Goal: Task Accomplishment & Management: Complete application form

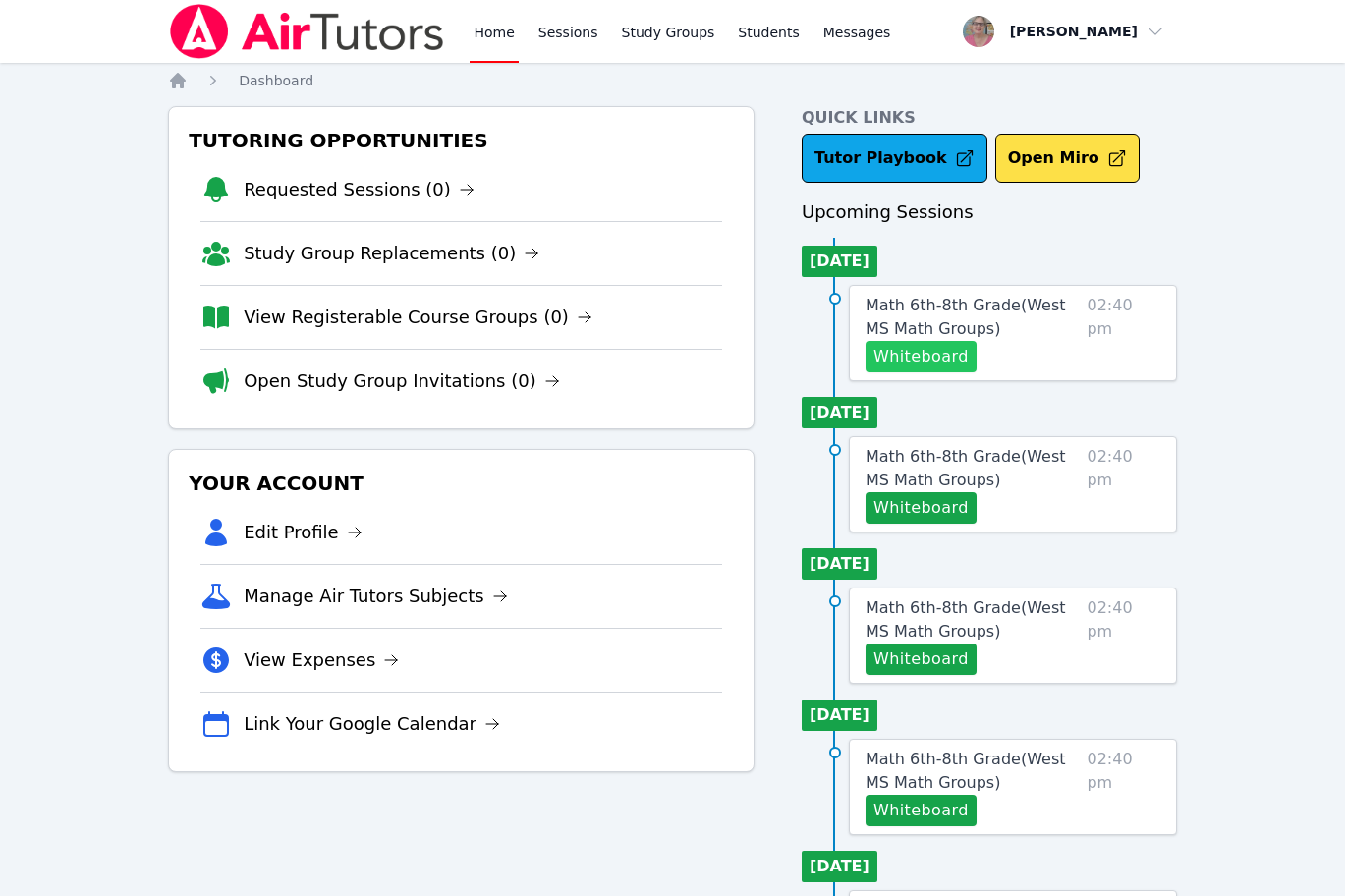
click at [885, 358] on button "Whiteboard" at bounding box center [920, 357] width 111 height 32
drag, startPoint x: 120, startPoint y: 451, endPoint x: 869, endPoint y: 365, distance: 753.9
click at [131, 448] on div "Home Sessions Study Groups Students Messages Open user menu Nola Dorman Open ma…" at bounding box center [672, 894] width 1345 height 1789
click at [941, 366] on button "Whiteboard" at bounding box center [920, 357] width 111 height 32
click at [896, 317] on link "Math 6th-8th Grade ( West MS Math Groups )" at bounding box center [972, 317] width 213 height 47
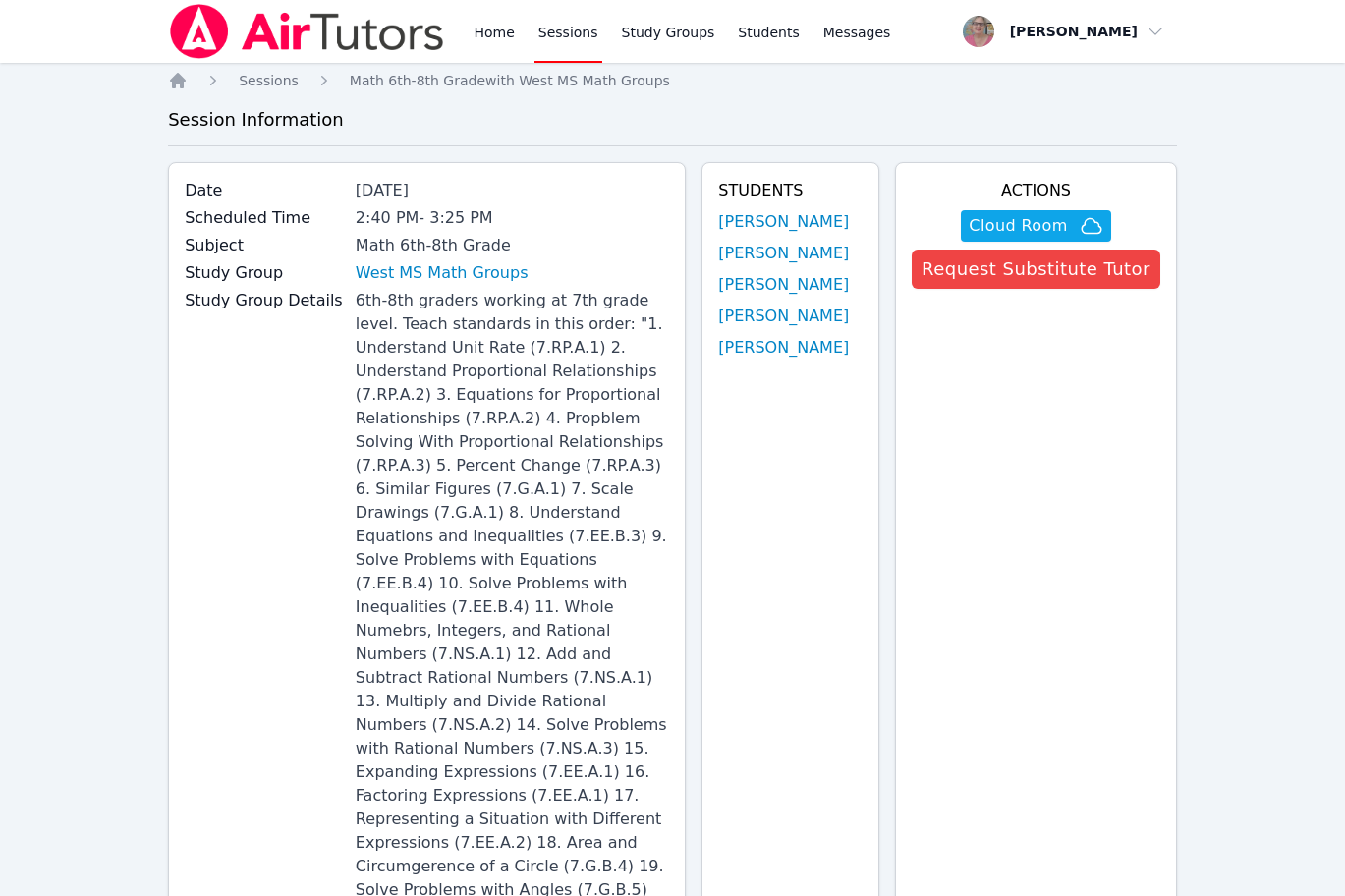
click at [230, 498] on div "Study Group Details 6th-8th graders working at 7th grade level. Teach standards…" at bounding box center [427, 621] width 485 height 664
click at [308, 447] on div "Study Group Details 6th-8th graders working at 7th grade level. Teach standards…" at bounding box center [427, 621] width 485 height 664
click at [395, 593] on div "6th-8th graders working at 7th grade level. Teach standards in this order: "1. …" at bounding box center [512, 619] width 313 height 660
click at [445, 51] on img at bounding box center [306, 31] width 278 height 55
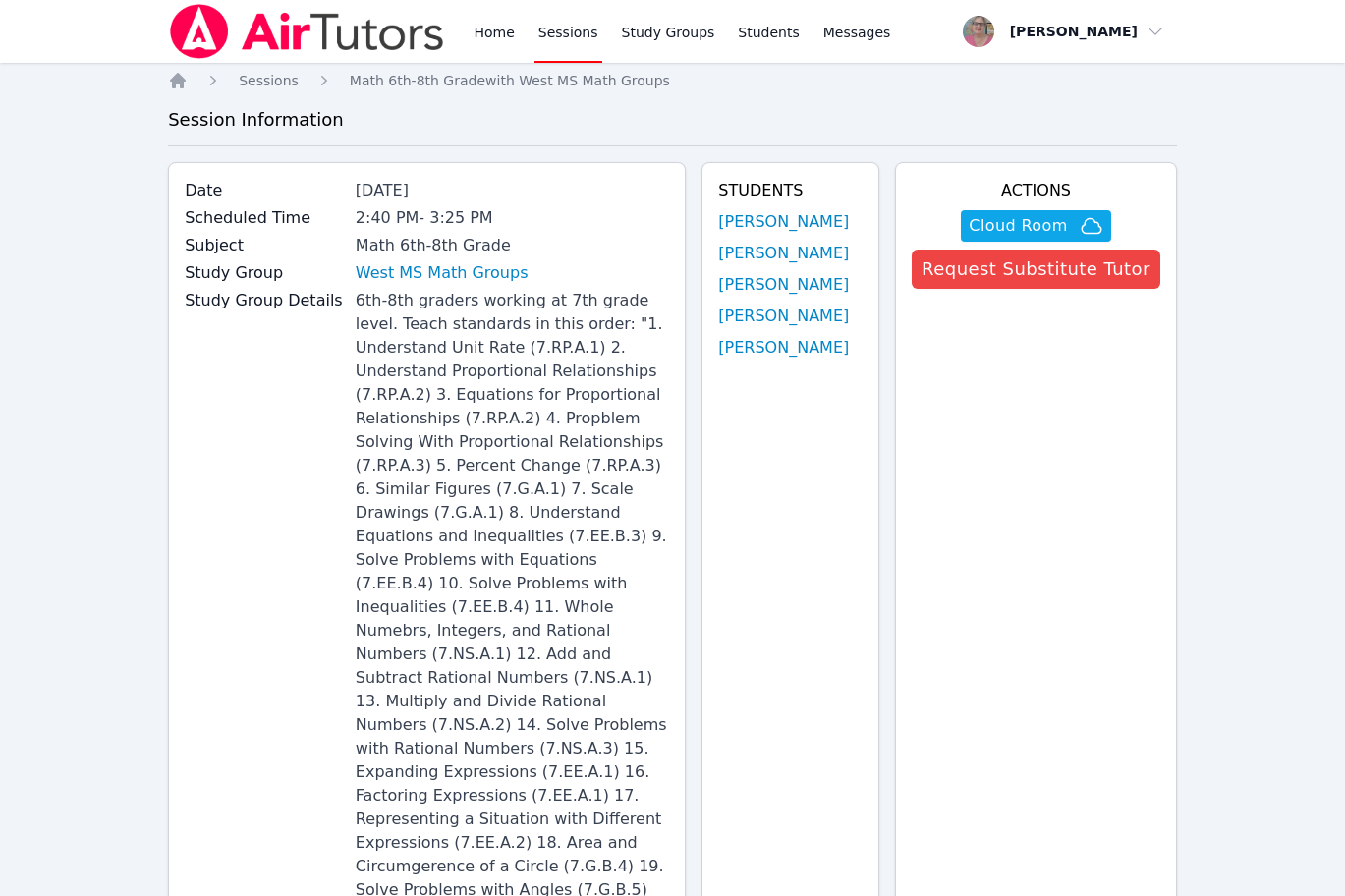
click at [445, 51] on img at bounding box center [306, 31] width 278 height 55
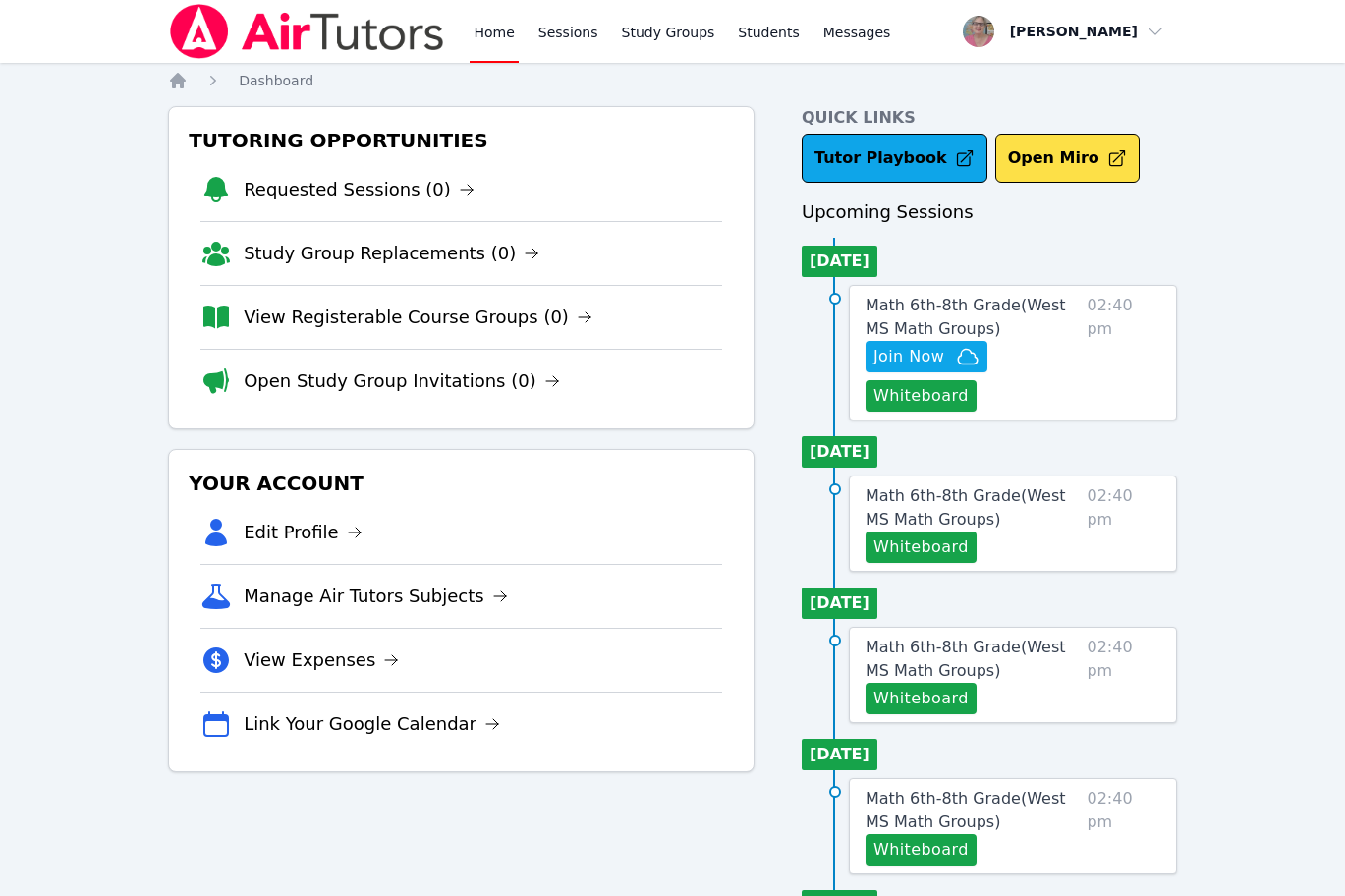
click at [466, 52] on div "Home Sessions Study Groups Students Messages" at bounding box center [530, 31] width 726 height 63
click at [898, 350] on span "Join Now" at bounding box center [908, 357] width 71 height 24
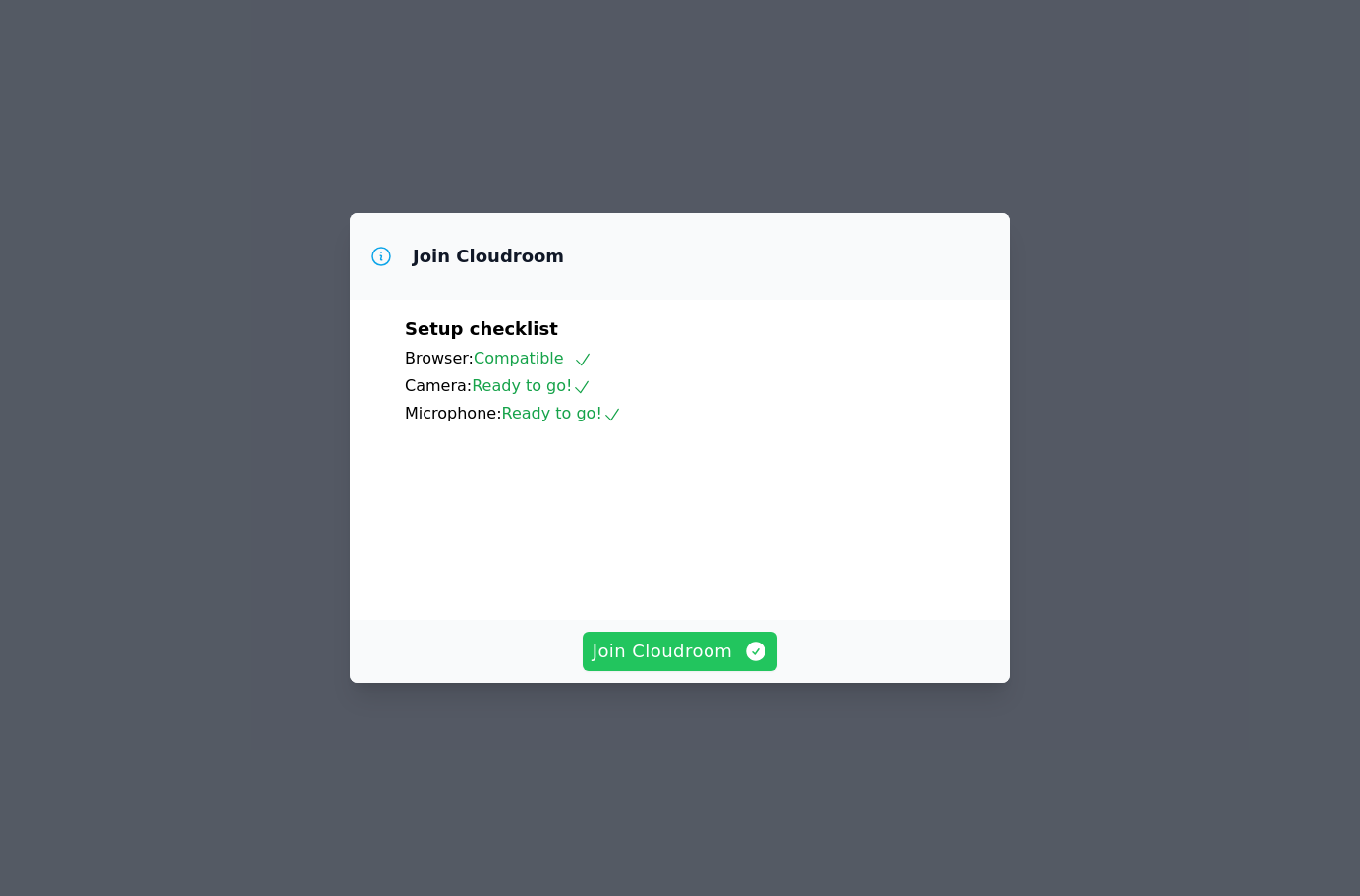
click at [689, 665] on span "Join Cloudroom" at bounding box center [680, 651] width 175 height 28
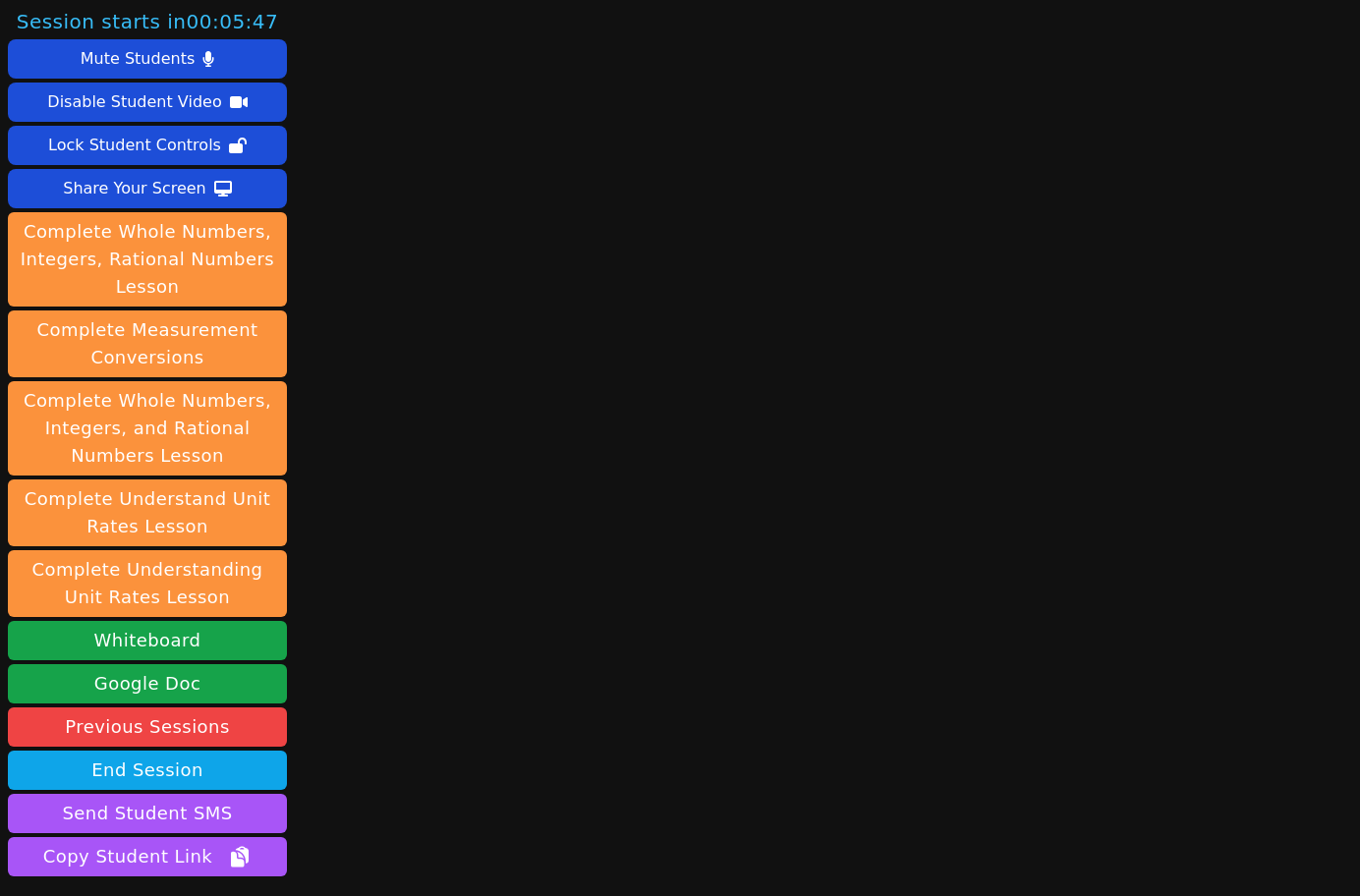
click at [364, 72] on div "Session starts in 00:05:47 Mute Students Disable Student Video Lock Student Con…" at bounding box center [680, 448] width 1360 height 896
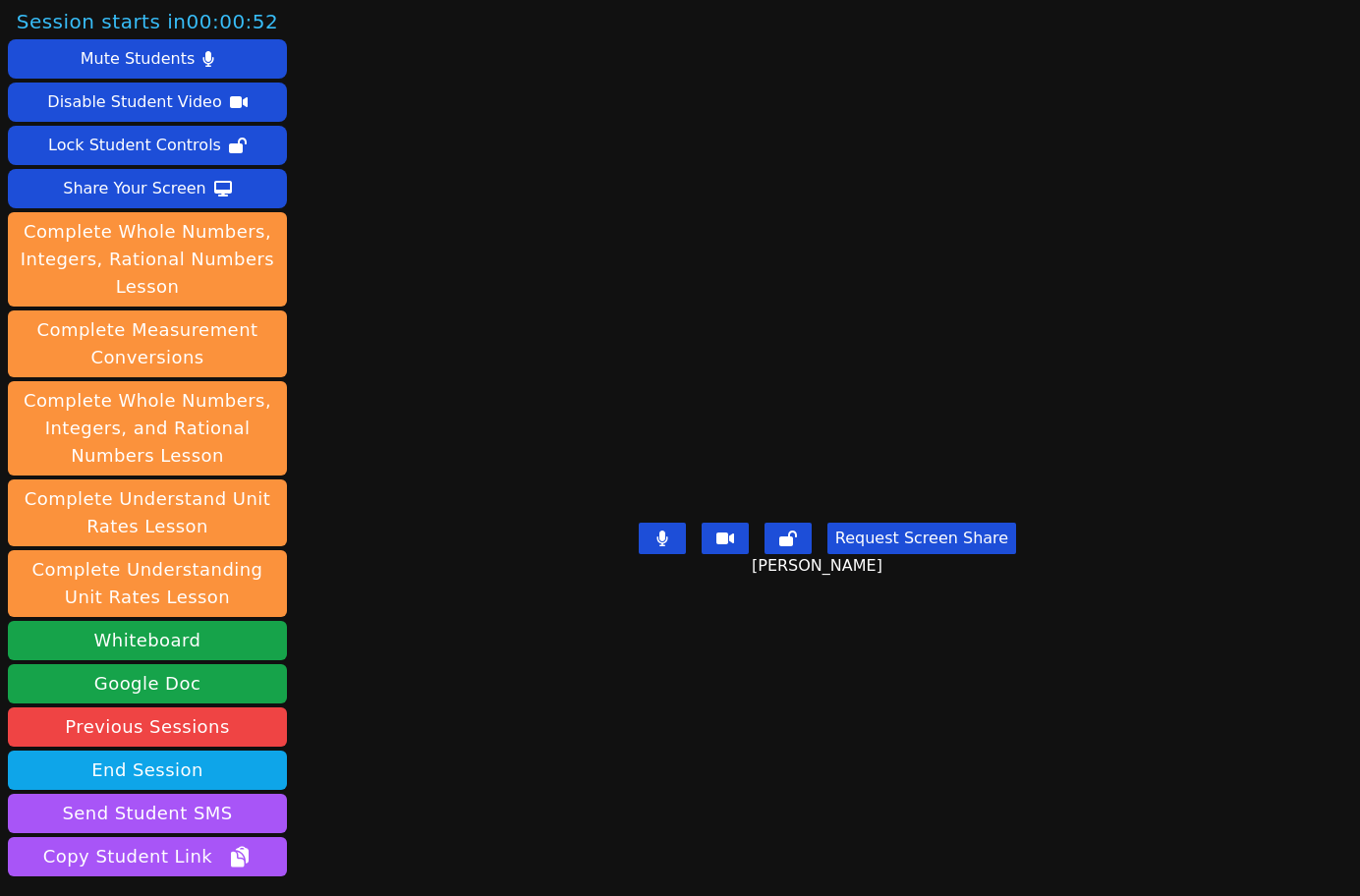
click at [523, 822] on main "Isreal Chavez-Ventura Request Screen Share Isreal Chavez-Ventura" at bounding box center [827, 448] width 607 height 896
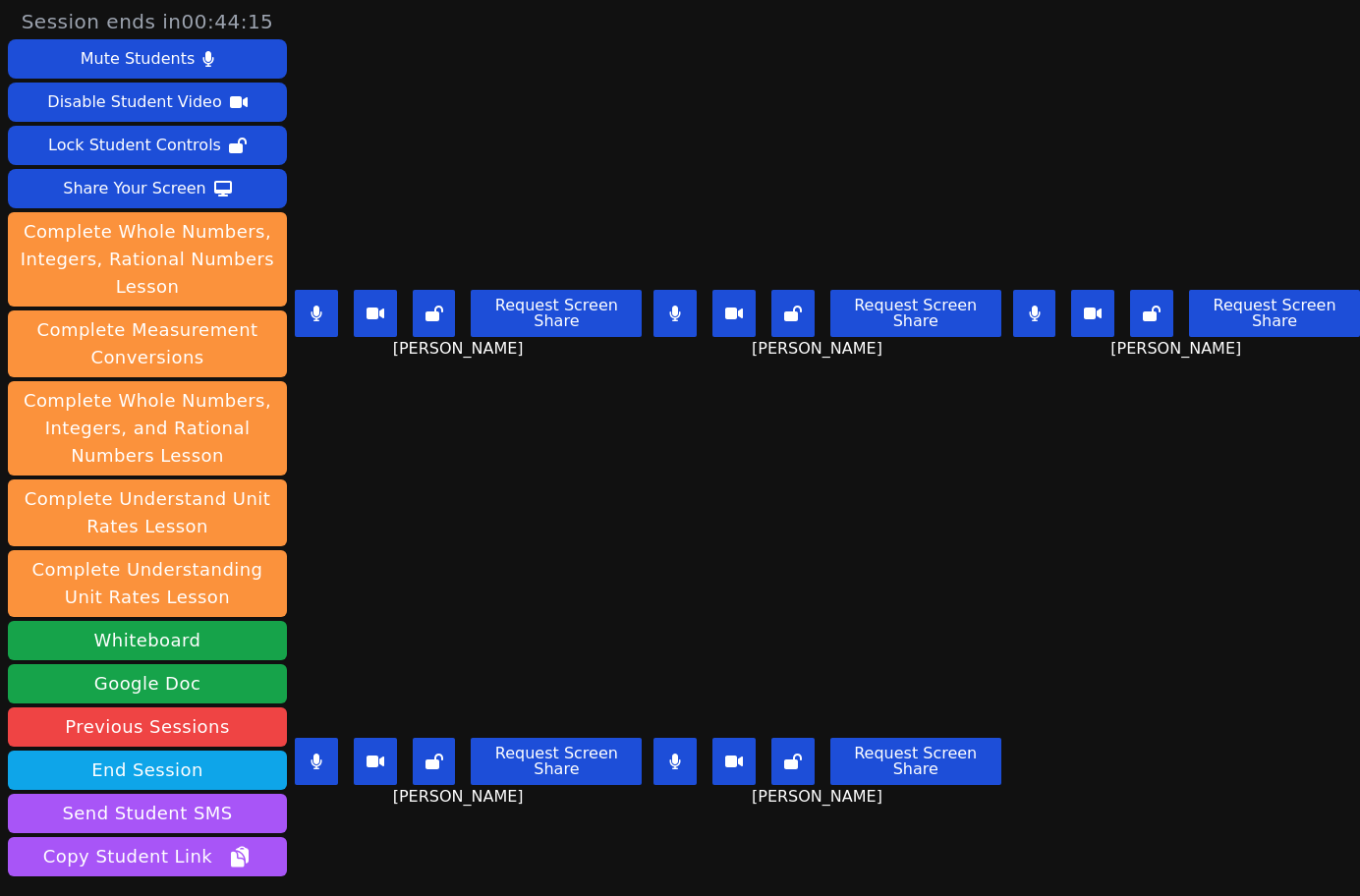
click at [475, 851] on div "Roland Compo Request Screen Share Roland Compo" at bounding box center [469, 671] width 347 height 448
click at [563, 829] on div "Roland Compo Request Screen Share Roland Compo" at bounding box center [469, 671] width 347 height 448
click at [474, 427] on div "Isreal Chavez-Ventura Request Screen Share Isreal Chavez-Ventura" at bounding box center [469, 223] width 347 height 448
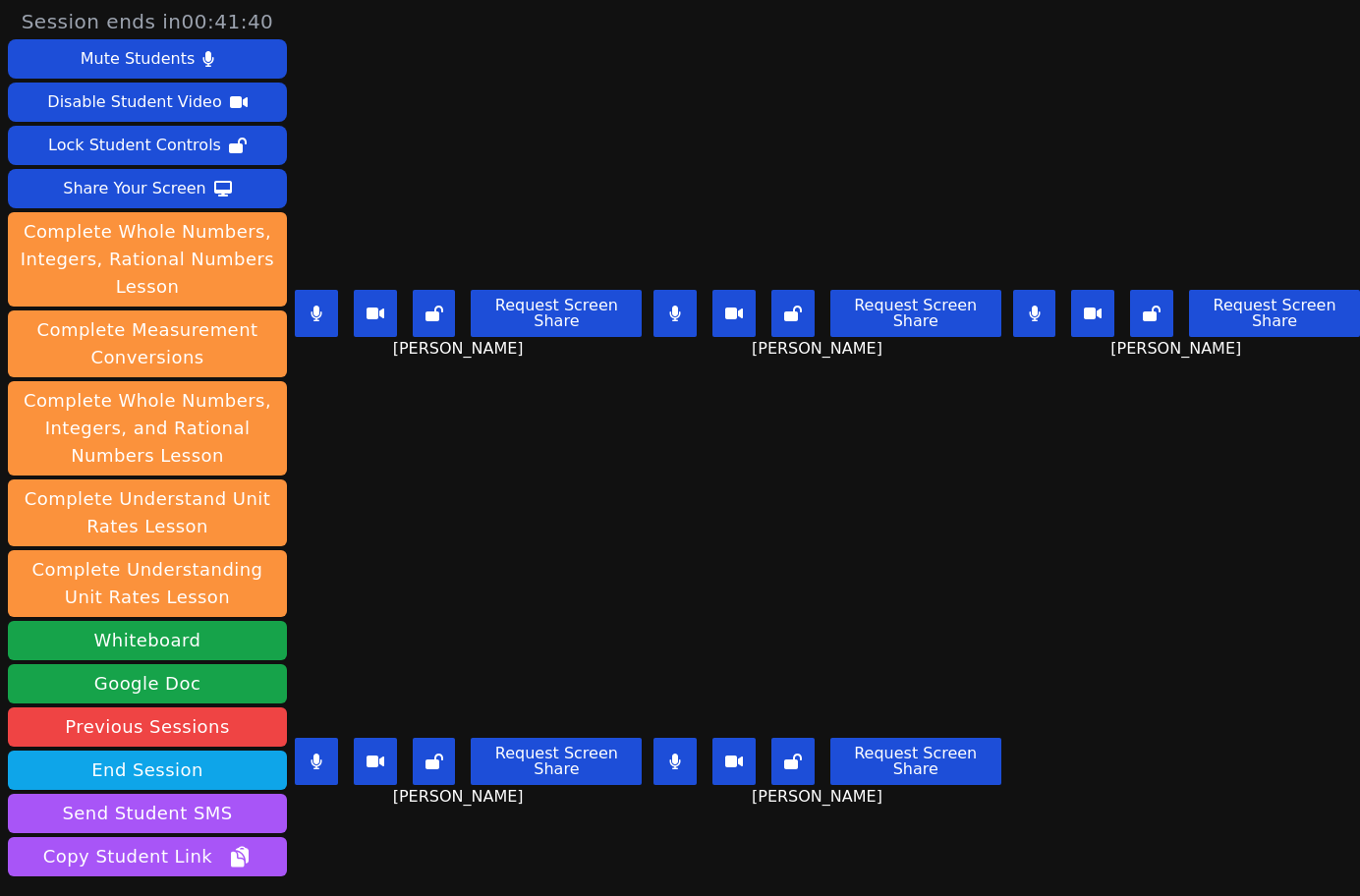
drag, startPoint x: 474, startPoint y: 448, endPoint x: 488, endPoint y: 448, distance: 14.0
click at [474, 448] on div "Roland Compo Request Screen Share Roland Compo" at bounding box center [469, 671] width 347 height 448
click at [679, 302] on button at bounding box center [674, 313] width 43 height 47
click at [306, 309] on button at bounding box center [316, 313] width 43 height 47
click at [657, 757] on button at bounding box center [674, 760] width 43 height 47
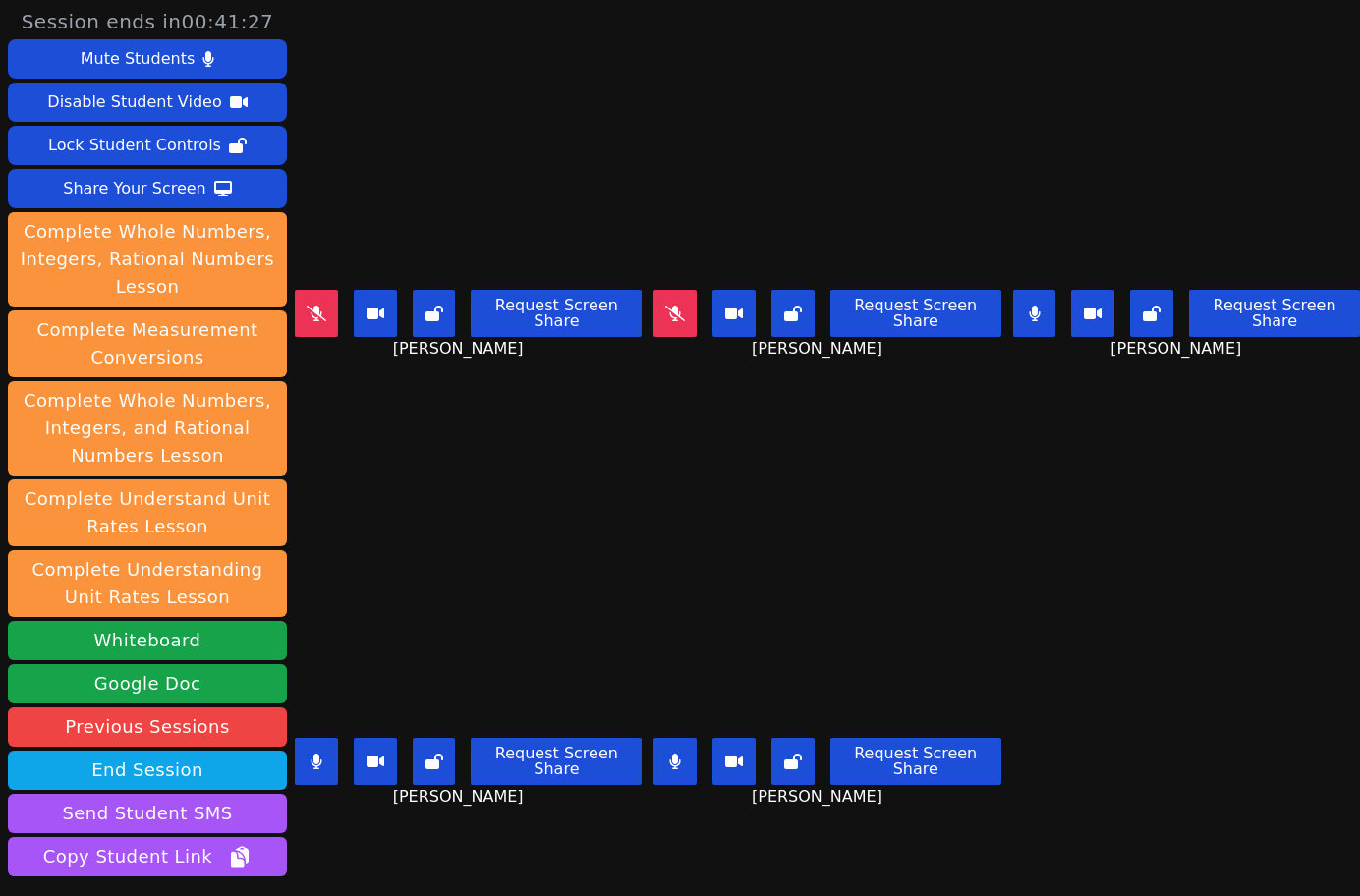
click at [310, 756] on button at bounding box center [316, 760] width 43 height 47
click at [519, 828] on div "Roland Compo Request Screen Share Roland Compo" at bounding box center [469, 671] width 347 height 448
click at [504, 838] on div "Roland Compo Request Screen Share Roland Compo" at bounding box center [469, 671] width 347 height 448
click at [390, 865] on div "Roland Compo Request Screen Share Roland Compo" at bounding box center [469, 671] width 347 height 448
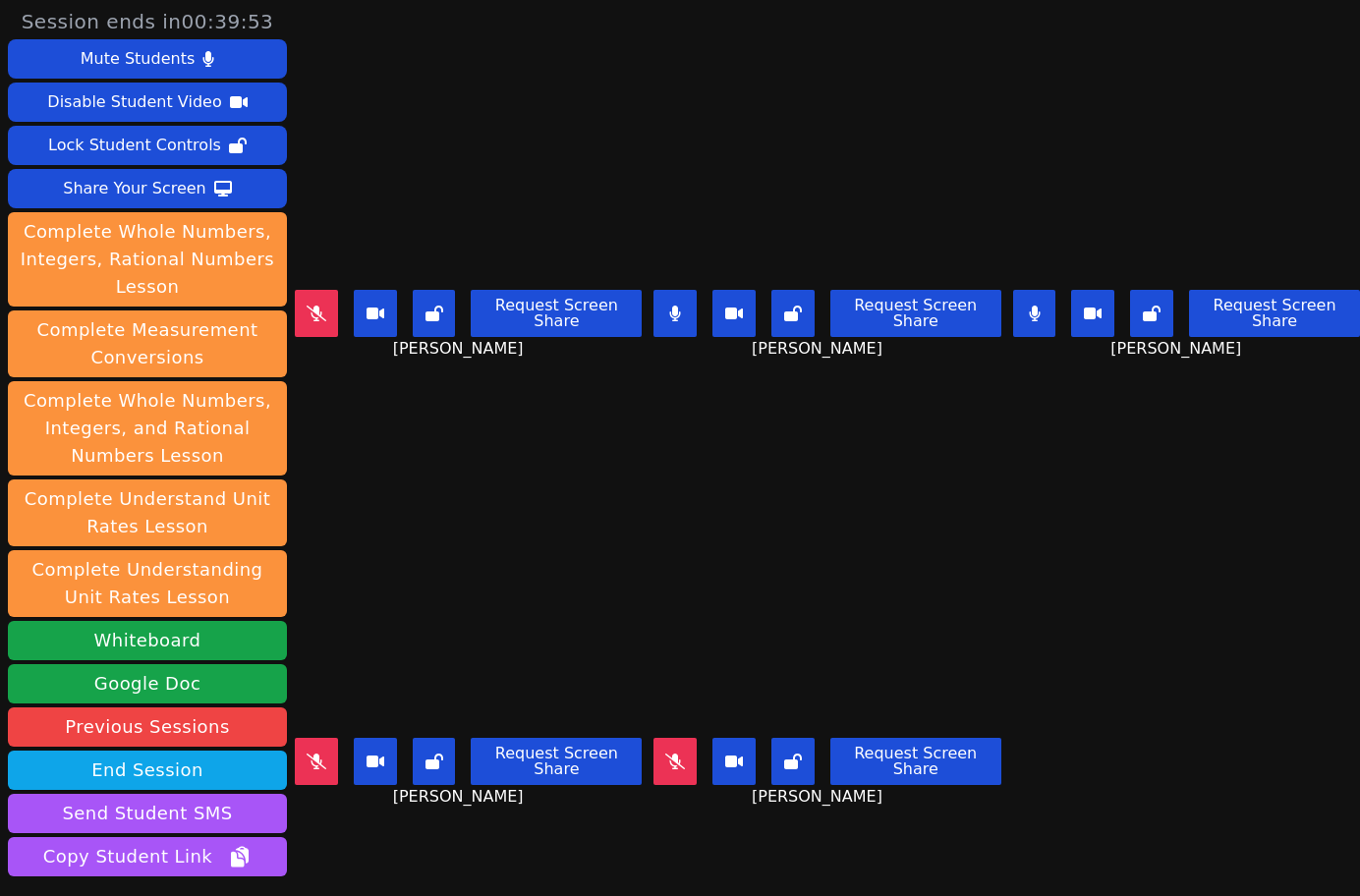
click at [444, 853] on div "Roland Compo Request Screen Share Roland Compo" at bounding box center [469, 671] width 347 height 448
click at [451, 877] on div "Roland Compo Request Screen Share Roland Compo" at bounding box center [469, 671] width 347 height 448
drag, startPoint x: 451, startPoint y: 877, endPoint x: 501, endPoint y: 847, distance: 58.3
click at [451, 877] on div "Roland Compo Request Screen Share Roland Compo" at bounding box center [469, 671] width 347 height 448
click at [521, 823] on div "Roland Compo Request Screen Share Roland Compo" at bounding box center [469, 671] width 347 height 448
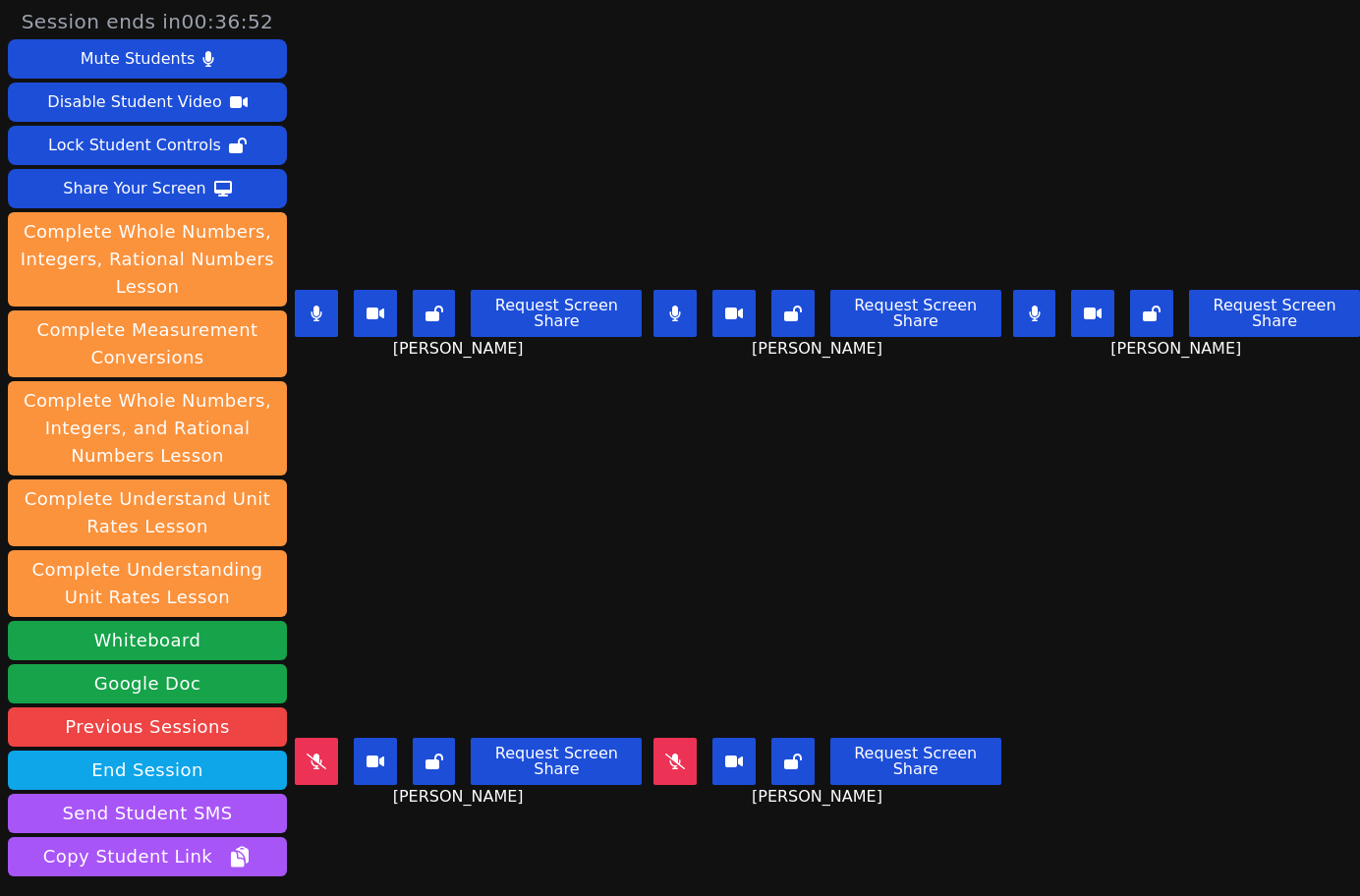
click at [521, 823] on div "Roland Compo Request Screen Share Roland Compo" at bounding box center [469, 671] width 347 height 448
click at [465, 821] on div "Roland Compo Request Screen Share Roland Compo" at bounding box center [469, 671] width 347 height 448
click at [385, 847] on div "Roland Compo Request Screen Share Roland Compo" at bounding box center [469, 671] width 347 height 448
click at [298, 299] on button at bounding box center [316, 313] width 43 height 47
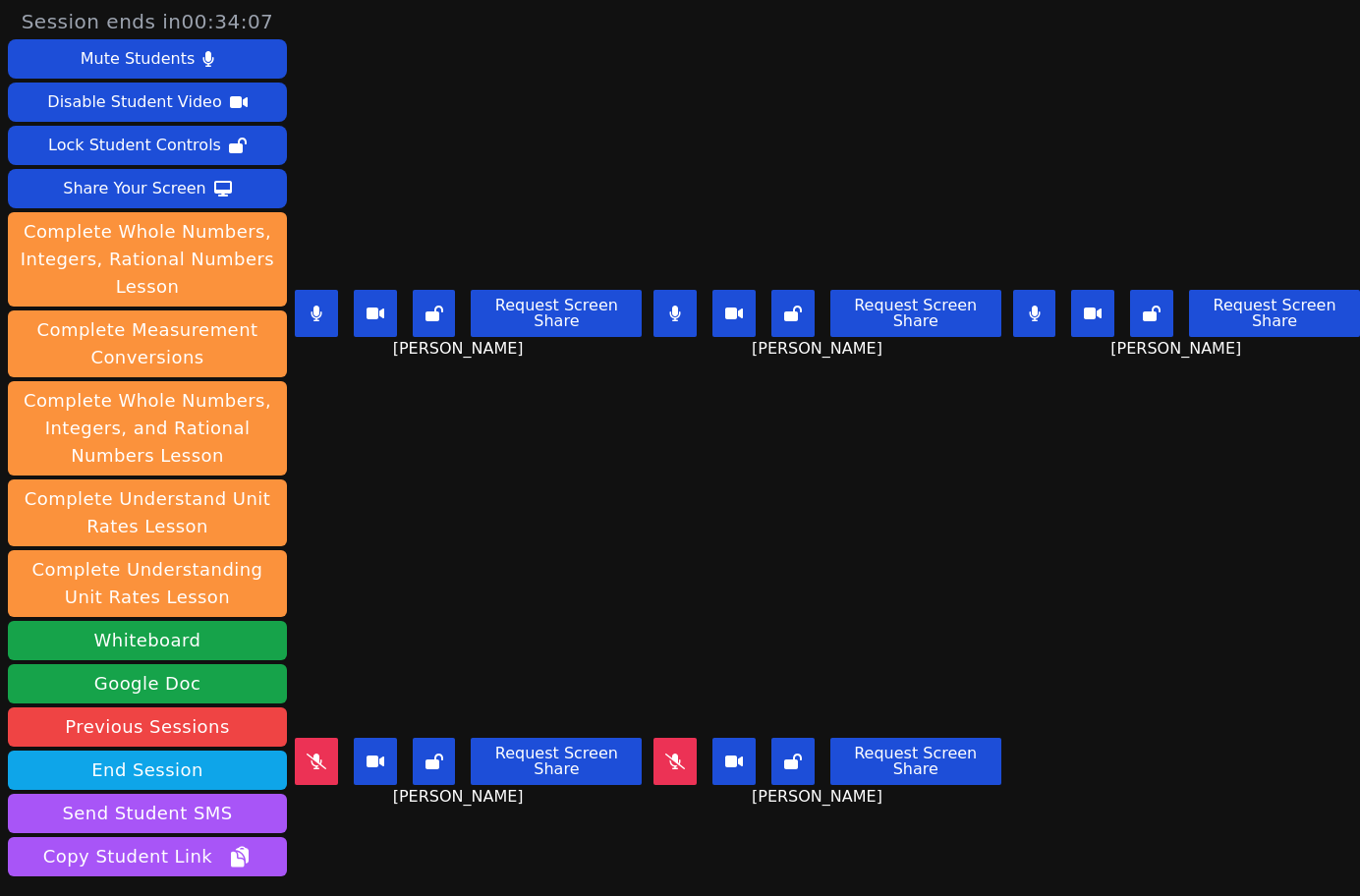
click at [506, 406] on div "Isreal Chavez-Ventura Request Screen Share Isreal Chavez-Ventura" at bounding box center [469, 223] width 347 height 448
click at [668, 758] on button at bounding box center [674, 760] width 43 height 47
click at [373, 859] on div "Roland Compo Request Screen Share Roland Compo" at bounding box center [469, 671] width 347 height 448
click at [325, 739] on button at bounding box center [316, 760] width 43 height 47
click at [499, 812] on div "Roland Compo Request Screen Share Roland Compo" at bounding box center [469, 671] width 347 height 448
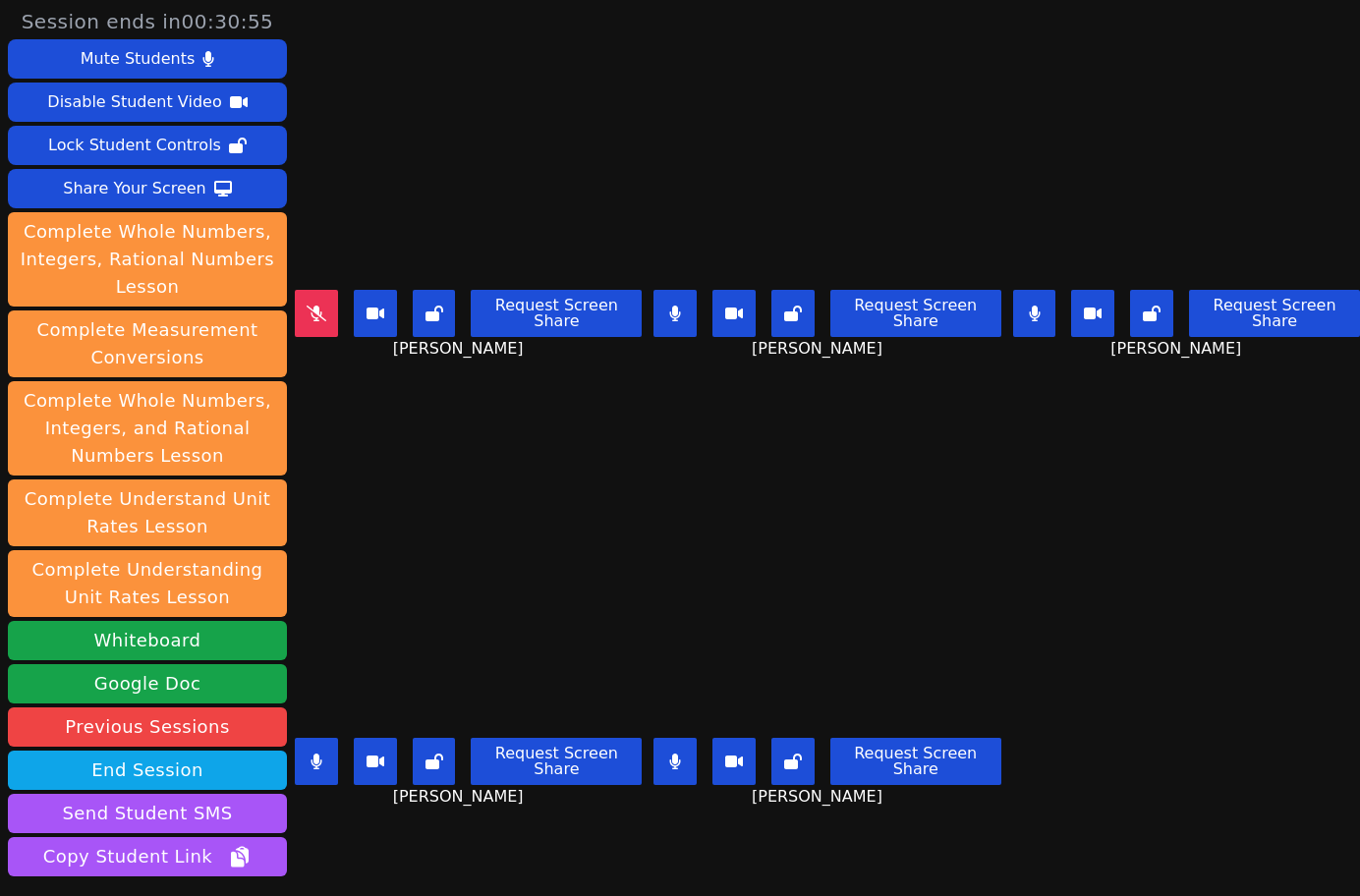
click at [434, 378] on div "Isreal Chavez-Ventura Request Screen Share Isreal Chavez-Ventura" at bounding box center [469, 223] width 347 height 448
click at [424, 448] on div "Roland Compo Request Screen Share Roland Compo" at bounding box center [469, 671] width 347 height 448
drag, startPoint x: 454, startPoint y: 587, endPoint x: 653, endPoint y: 584, distance: 199.0
click at [457, 838] on div "Roland Compo Request Screen Share Roland Compo" at bounding box center [469, 671] width 347 height 448
click at [370, 428] on div "Isreal Chavez-Ventura Request Screen Share Isreal Chavez-Ventura" at bounding box center [469, 223] width 347 height 448
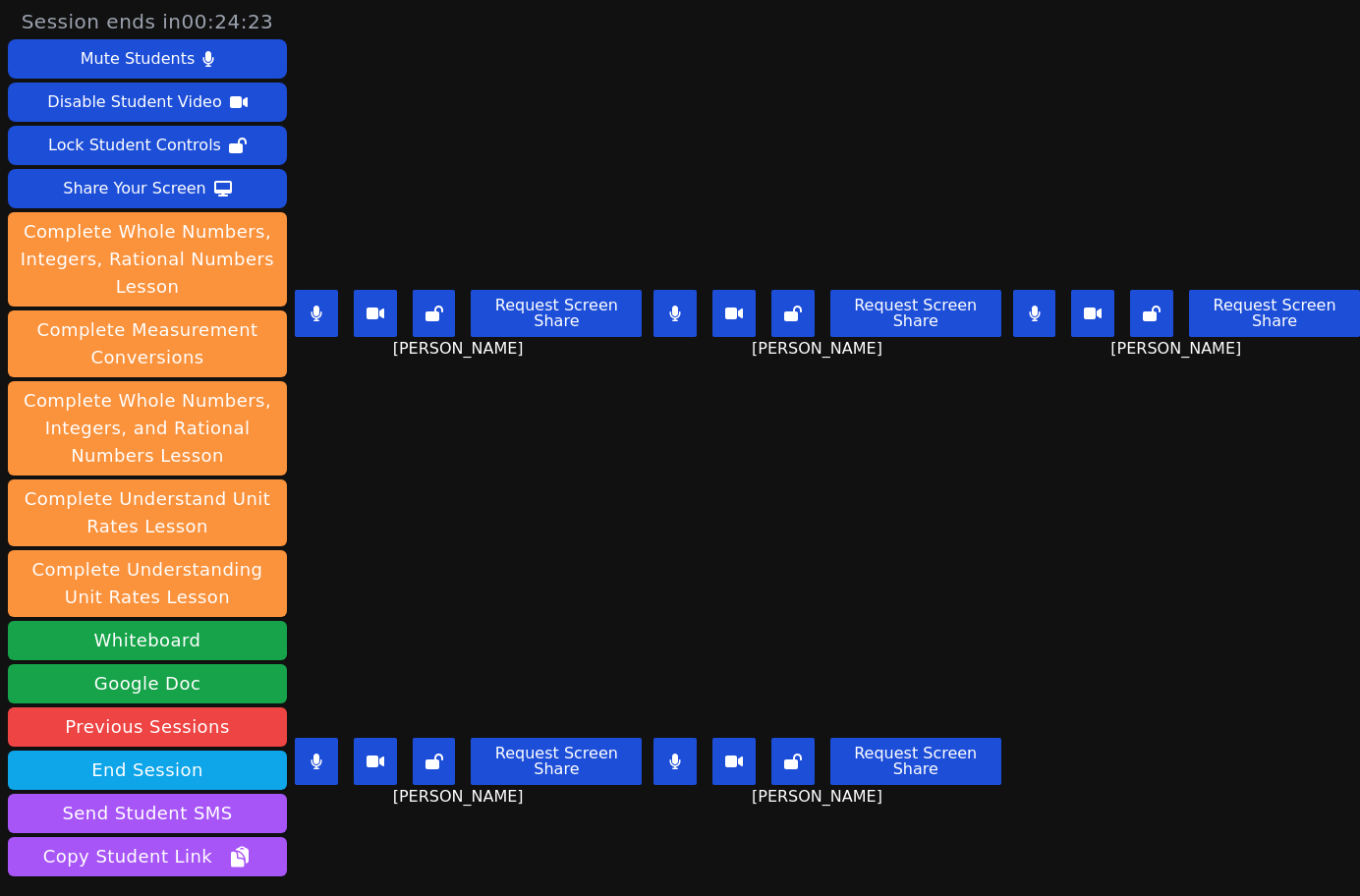
click at [370, 428] on div "Isreal Chavez-Ventura Request Screen Share Isreal Chavez-Ventura" at bounding box center [469, 223] width 347 height 448
click at [412, 450] on div "Roland Compo Request Screen Share Roland Compo" at bounding box center [469, 671] width 347 height 448
click at [513, 833] on div "Roland Compo Request Screen Share Roland Compo" at bounding box center [469, 671] width 347 height 448
click at [477, 468] on div "Roland Compo Request Screen Share Roland Compo" at bounding box center [469, 671] width 347 height 448
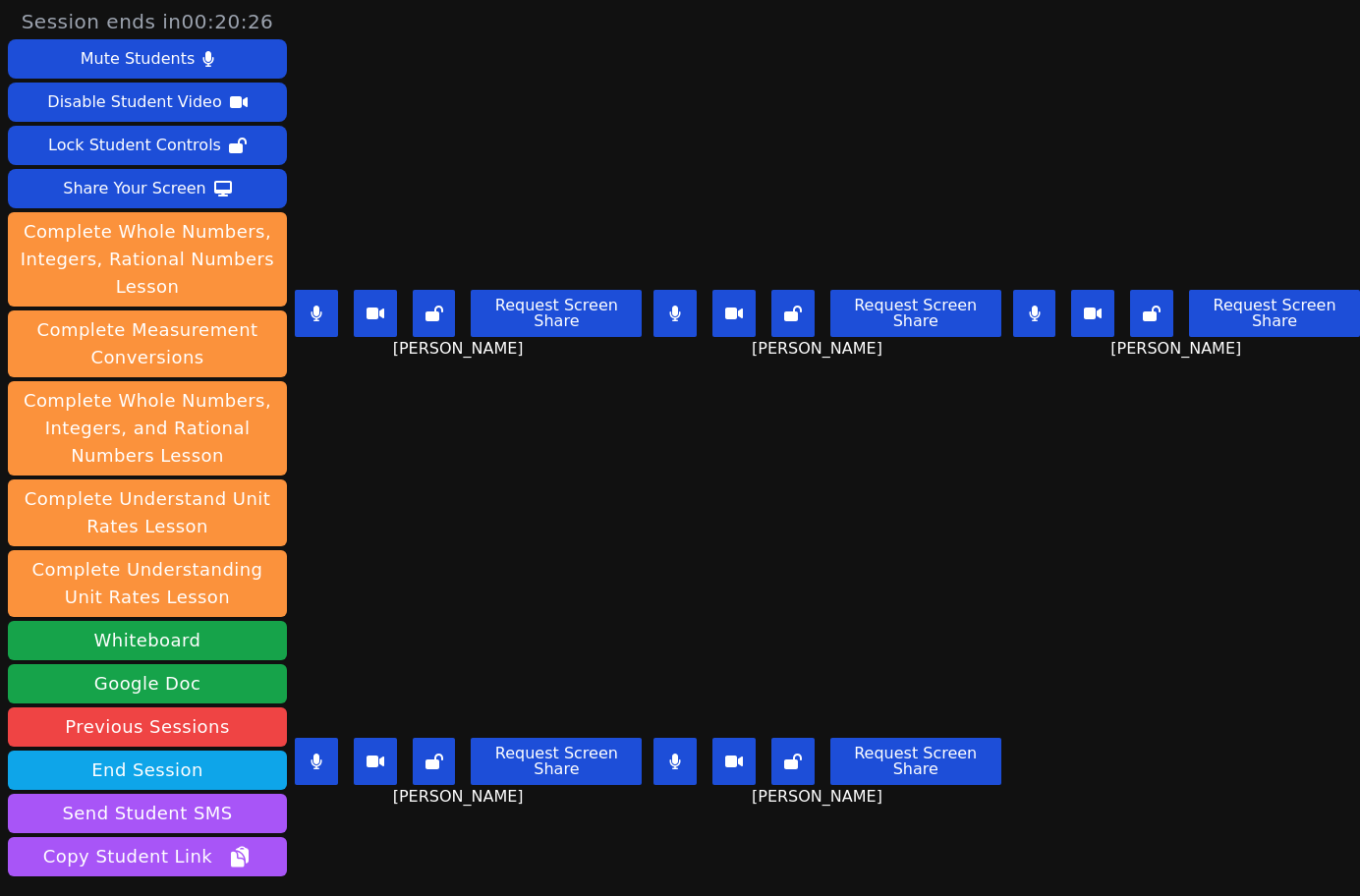
click at [434, 423] on div "Isreal Chavez-Ventura Request Screen Share Isreal Chavez-Ventura" at bounding box center [469, 223] width 347 height 448
click at [372, 432] on div "Isreal Chavez-Ventura Request Screen Share Isreal Chavez-Ventura" at bounding box center [469, 223] width 347 height 448
drag, startPoint x: 478, startPoint y: 848, endPoint x: 493, endPoint y: 830, distance: 23.4
click at [478, 847] on div "Roland Compo Request Screen Share Roland Compo" at bounding box center [469, 671] width 347 height 448
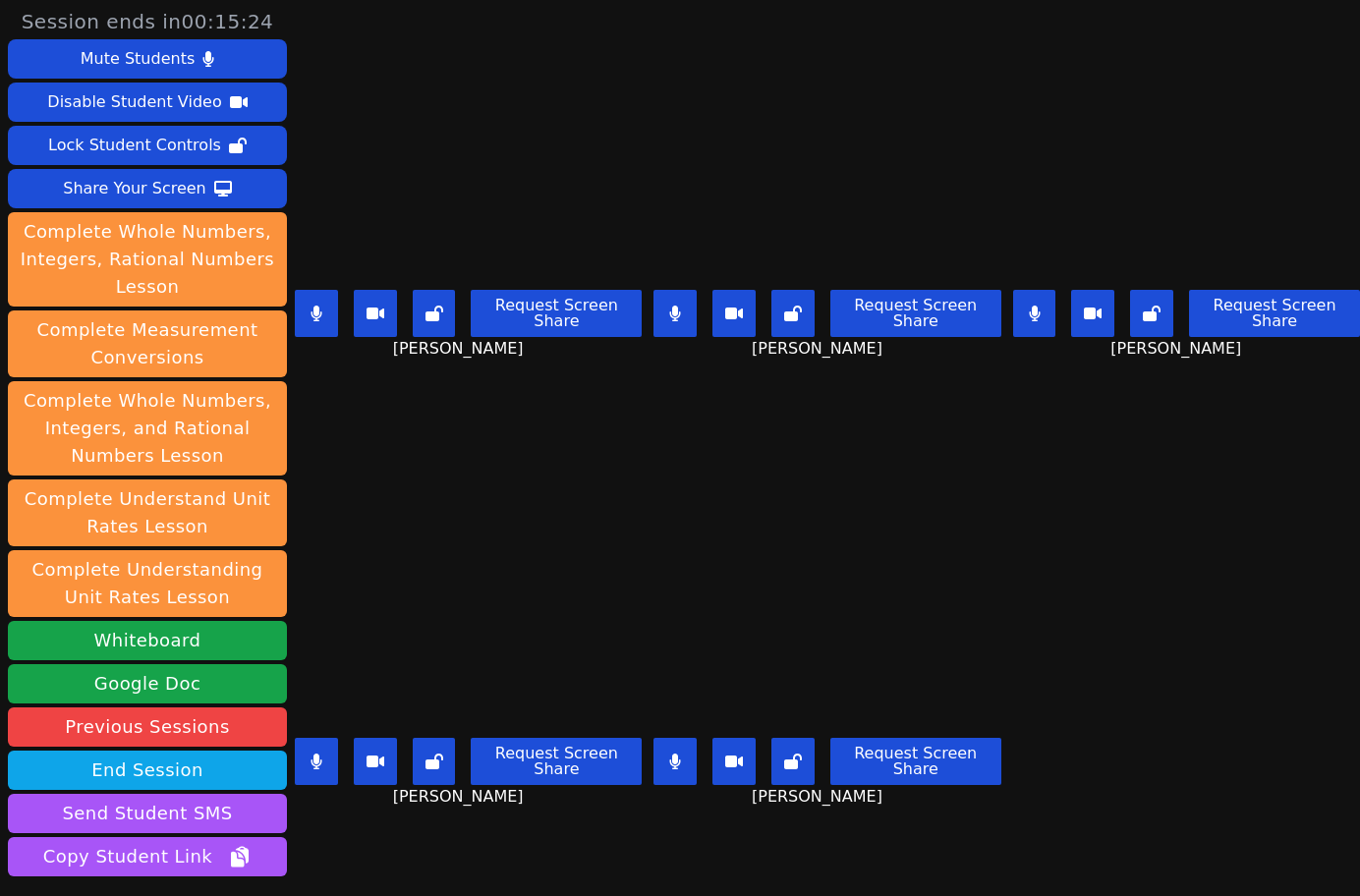
click at [456, 448] on div "Roland Compo Request Screen Share Roland Compo" at bounding box center [469, 671] width 347 height 448
click at [324, 300] on button at bounding box center [316, 313] width 43 height 47
click at [670, 310] on icon at bounding box center [675, 313] width 11 height 16
click at [369, 825] on div "Roland Compo Request Screen Share Roland Compo" at bounding box center [469, 671] width 347 height 448
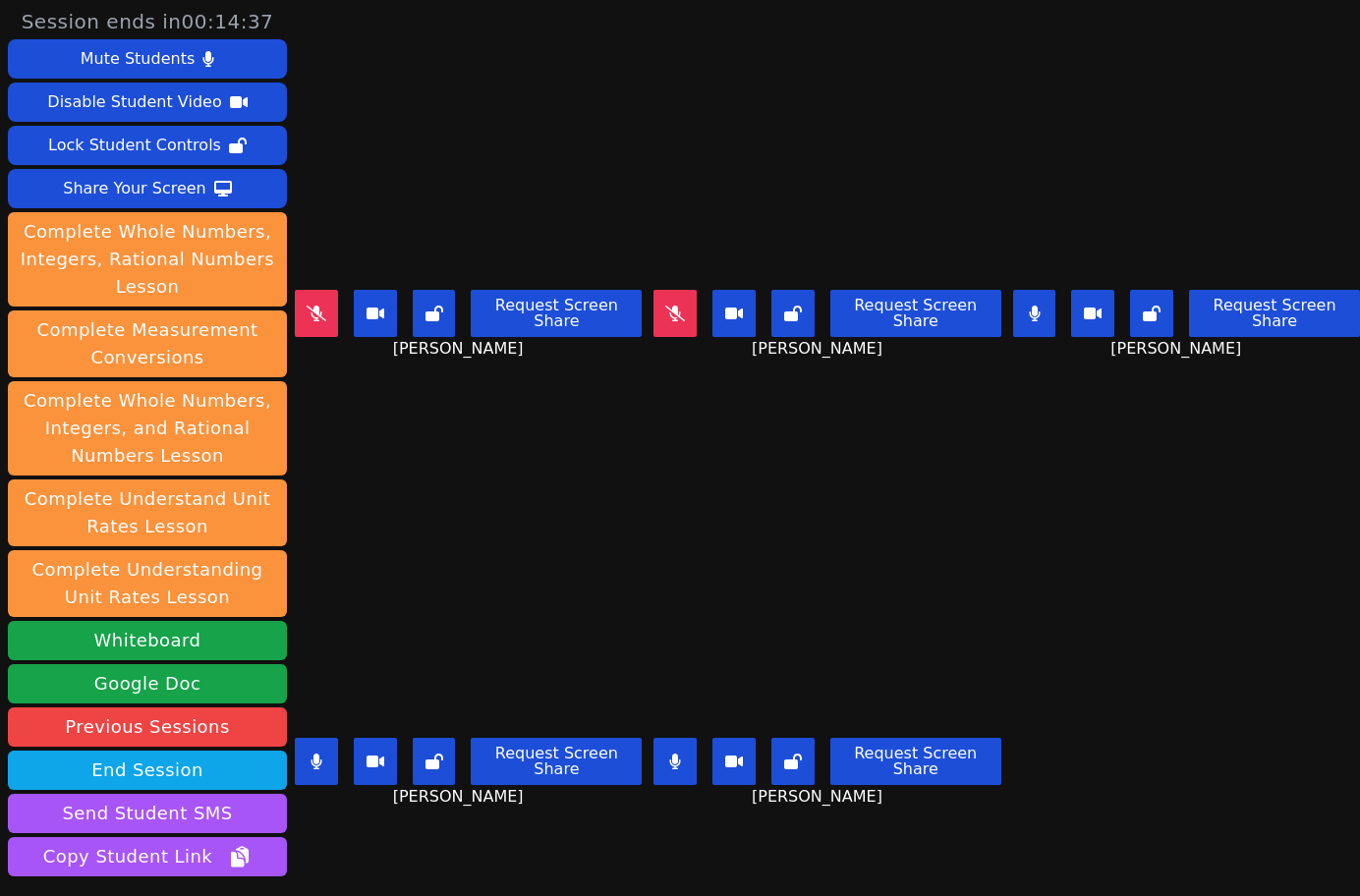
click at [369, 825] on div "Roland Compo Request Screen Share Roland Compo" at bounding box center [469, 671] width 347 height 448
click at [482, 448] on div "Roland Compo Request Screen Share Roland Compo" at bounding box center [469, 671] width 347 height 448
click at [509, 433] on div "Isreal Chavez-Ventura Request Screen Share Isreal Chavez-Ventura" at bounding box center [469, 223] width 347 height 448
click at [433, 462] on div "Roland Compo Request Screen Share Roland Compo" at bounding box center [469, 671] width 347 height 448
click at [509, 406] on div "Isreal Chavez-Ventura Request Screen Share Isreal Chavez-Ventura" at bounding box center [469, 223] width 347 height 448
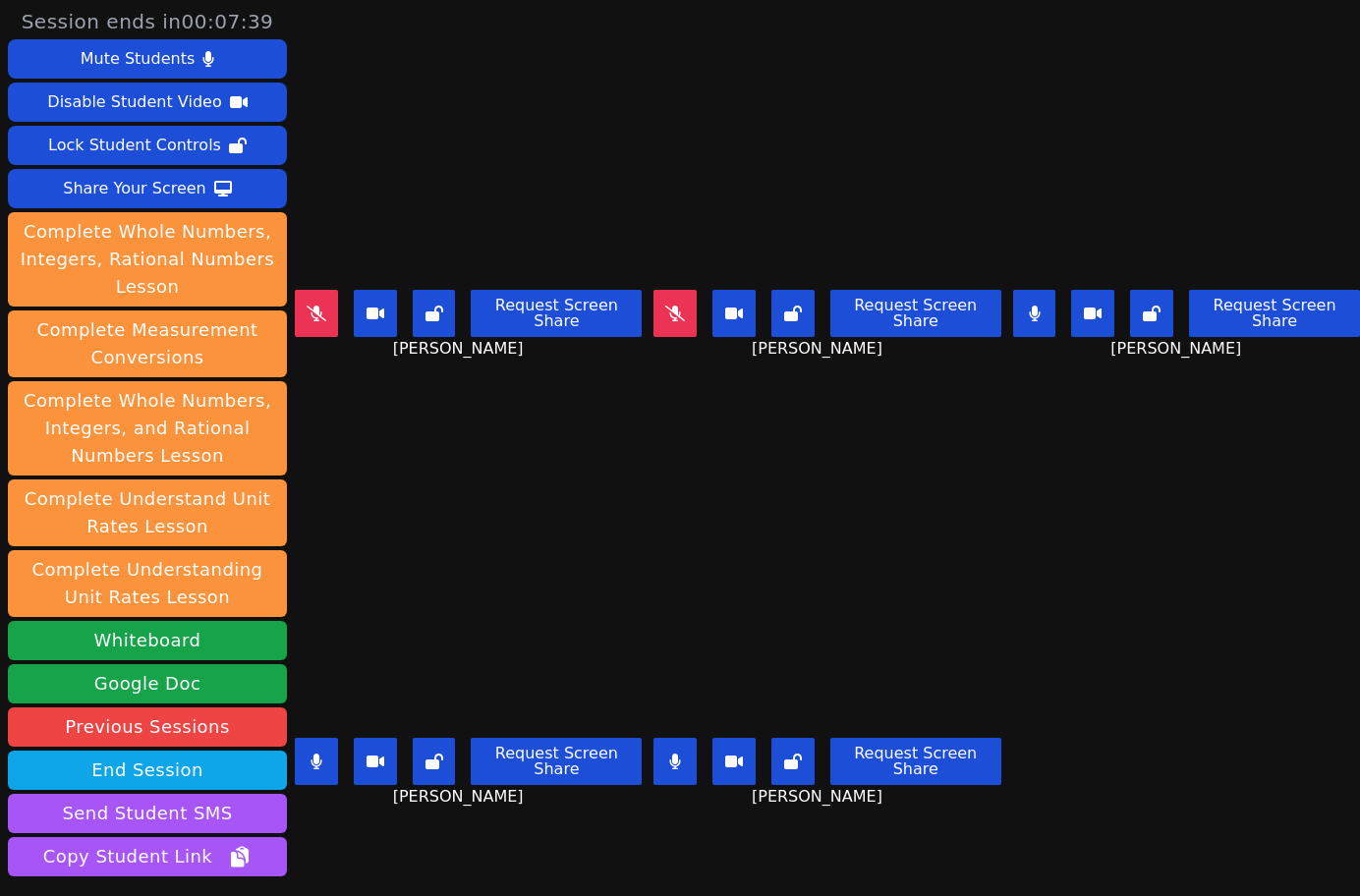
click at [385, 448] on div "Roland Compo Request Screen Share Roland Compo" at bounding box center [469, 671] width 347 height 448
click at [657, 296] on button at bounding box center [674, 313] width 43 height 47
click at [316, 309] on icon at bounding box center [316, 313] width 20 height 16
click at [397, 473] on div "Roland Compo Request Screen Share Roland Compo" at bounding box center [469, 671] width 347 height 448
click at [445, 452] on div "Roland Compo Request Screen Share Roland Compo" at bounding box center [469, 671] width 347 height 448
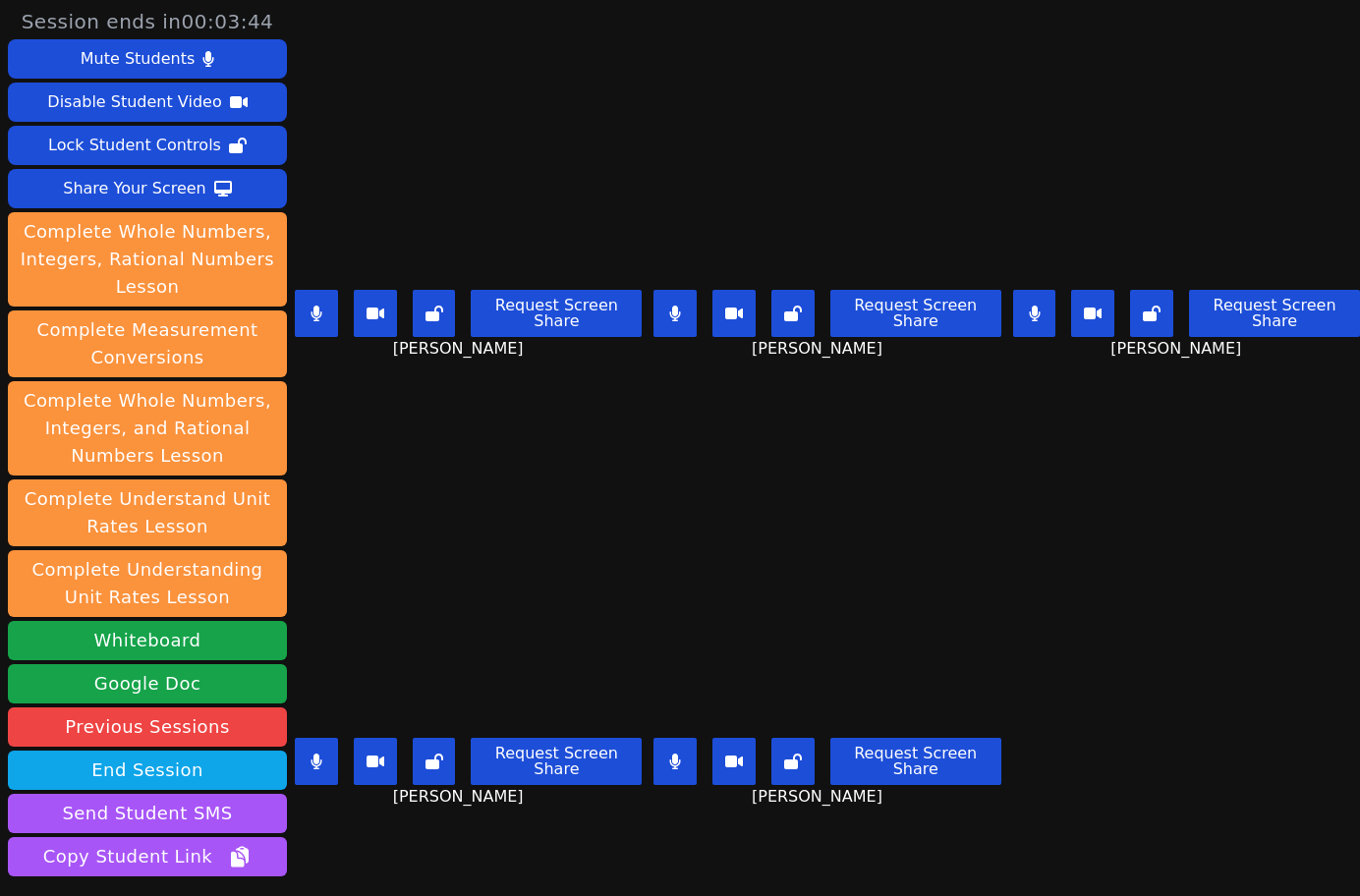
click at [445, 452] on div "Roland Compo Request Screen Share Roland Compo" at bounding box center [469, 671] width 347 height 448
drag, startPoint x: 389, startPoint y: 855, endPoint x: 1280, endPoint y: 757, distance: 896.4
click at [389, 855] on div "Roland Compo Request Screen Share Roland Compo" at bounding box center [469, 671] width 347 height 448
click at [402, 850] on div "Roland Compo Request Screen Share Roland Compo" at bounding box center [469, 671] width 347 height 448
click at [1035, 303] on button at bounding box center [1034, 313] width 43 height 47
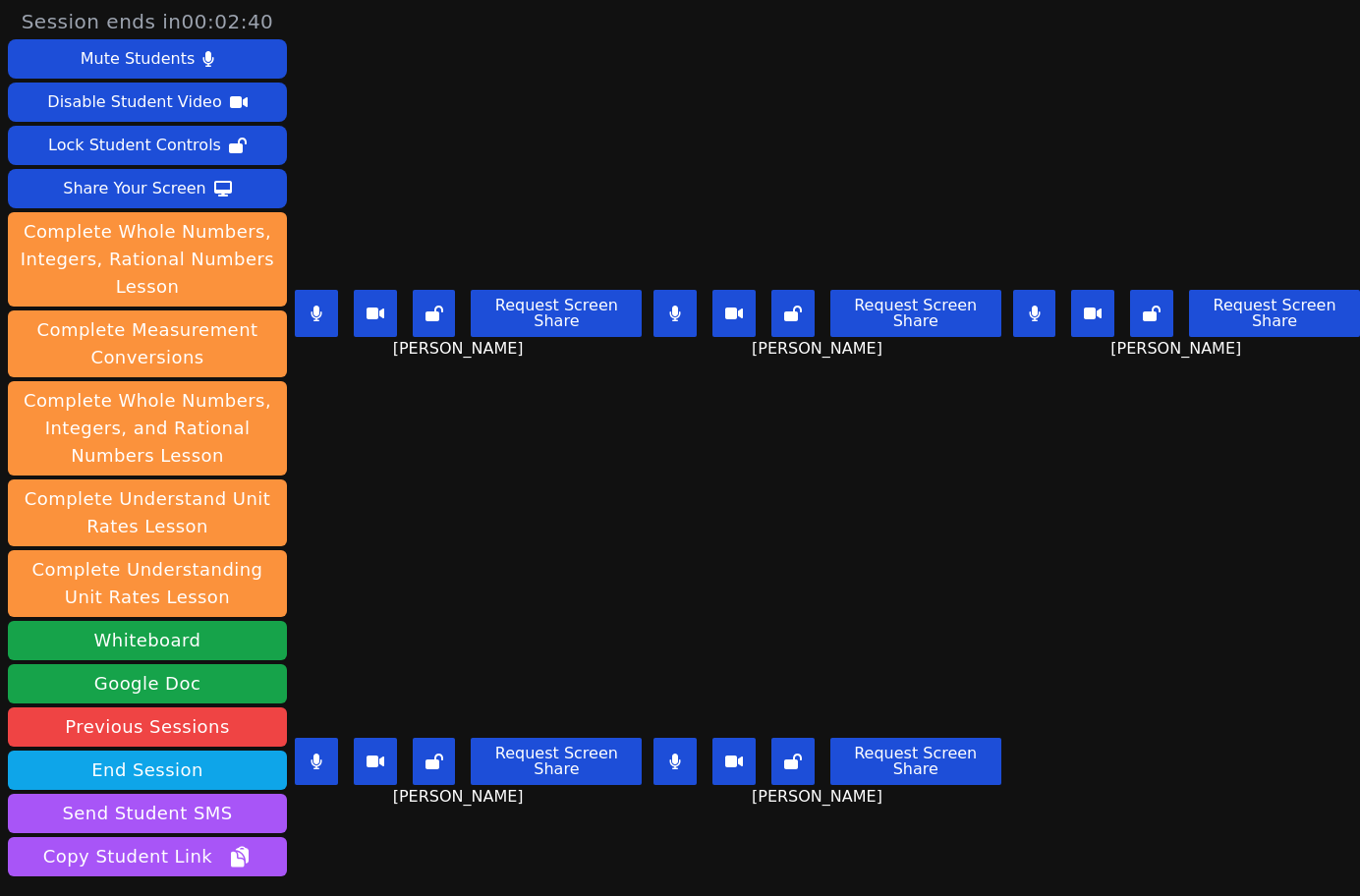
click at [1035, 303] on button at bounding box center [1034, 313] width 43 height 47
click at [684, 311] on button at bounding box center [674, 313] width 43 height 47
click at [313, 310] on icon at bounding box center [315, 313] width 11 height 16
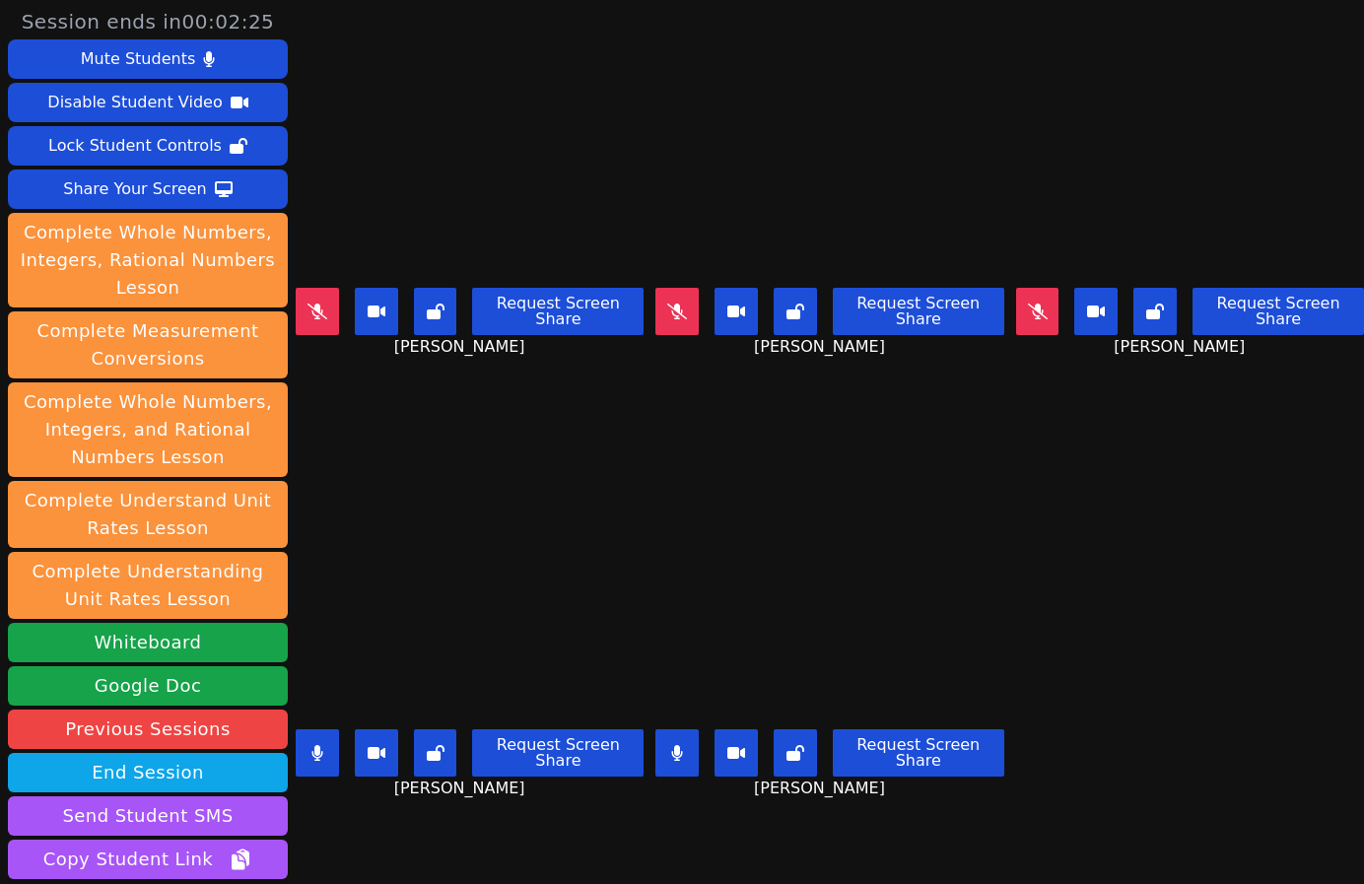
click at [324, 744] on button at bounding box center [317, 752] width 43 height 47
click at [655, 748] on button at bounding box center [676, 752] width 43 height 47
click at [305, 71] on div "Isreal Chavez-Ventura Request Screen Share Isreal Chavez-Ventura" at bounding box center [470, 221] width 348 height 442
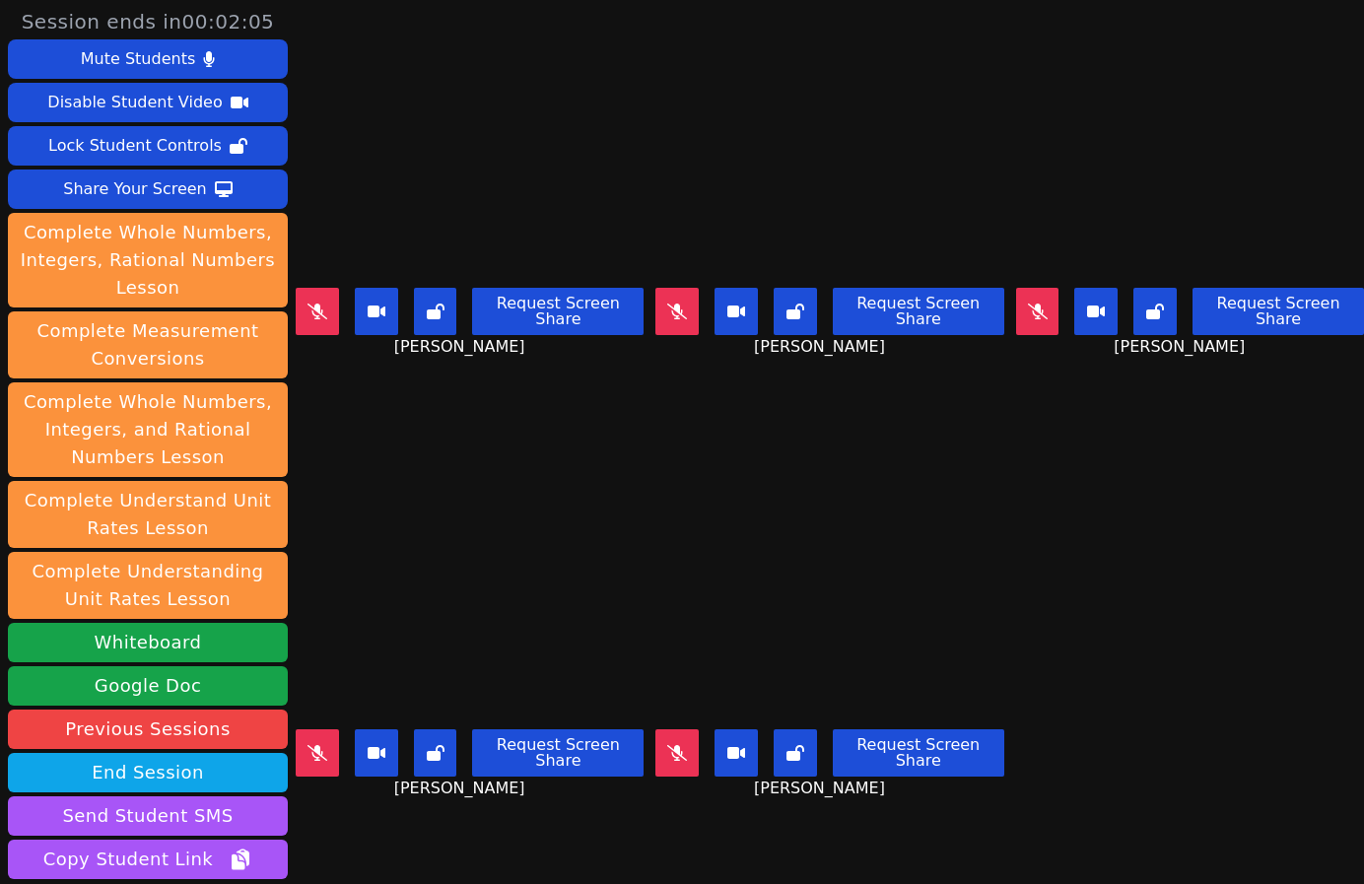
click at [305, 71] on div "Isreal Chavez-Ventura Request Screen Share Isreal Chavez-Ventura" at bounding box center [470, 221] width 348 height 442
click at [363, 807] on div "Roland Compo Request Screen Share Roland Compo" at bounding box center [470, 663] width 348 height 442
click at [305, 740] on button at bounding box center [317, 752] width 43 height 47
click at [668, 745] on icon at bounding box center [677, 753] width 20 height 16
click at [404, 389] on div "Isreal Chavez-Ventura Request Screen Share Isreal Chavez-Ventura" at bounding box center [470, 221] width 348 height 442
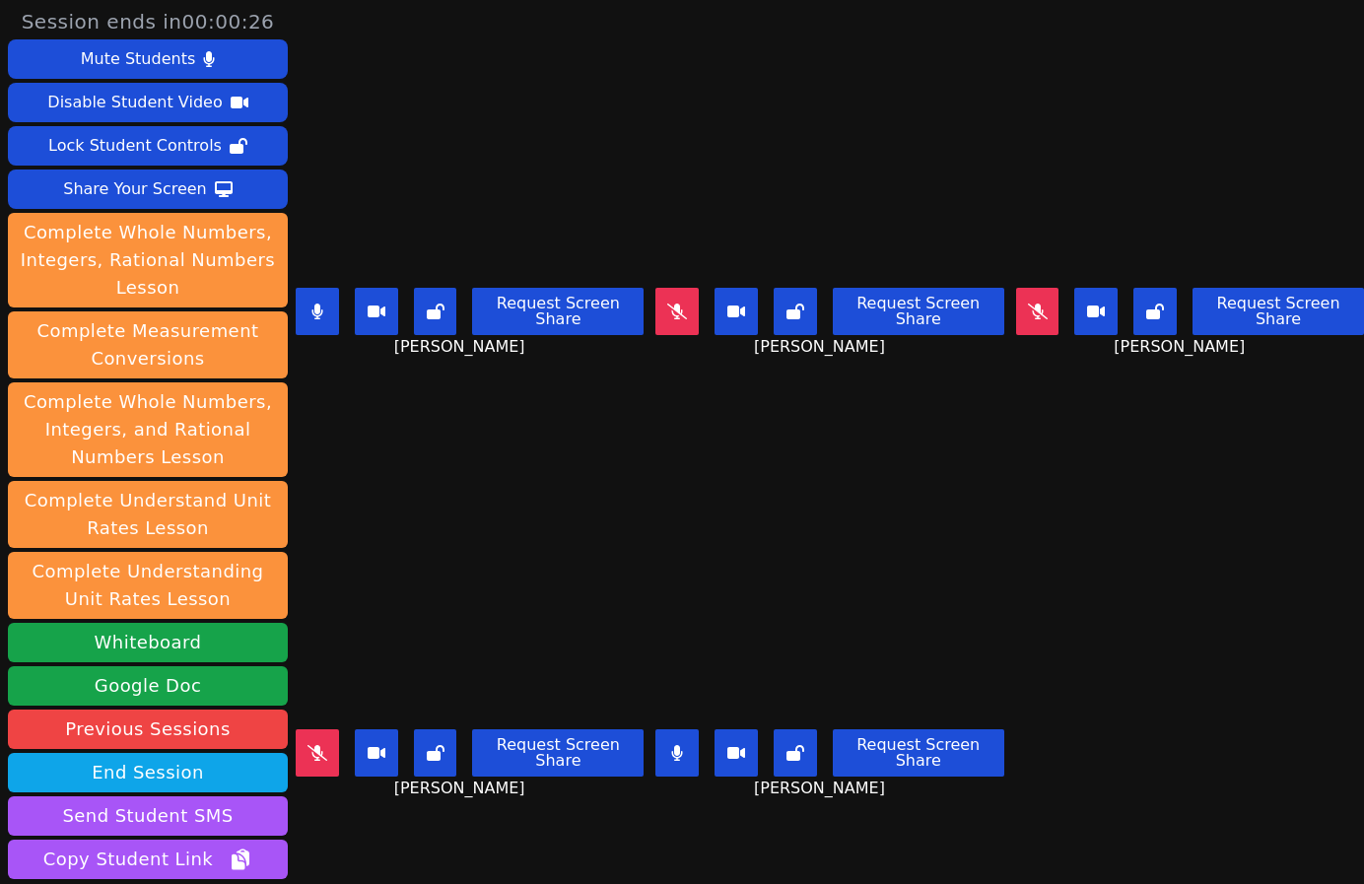
click at [676, 280] on div "Request Screen Share Sofia Marcantoni" at bounding box center [829, 319] width 348 height 79
click at [681, 288] on button at bounding box center [676, 311] width 43 height 47
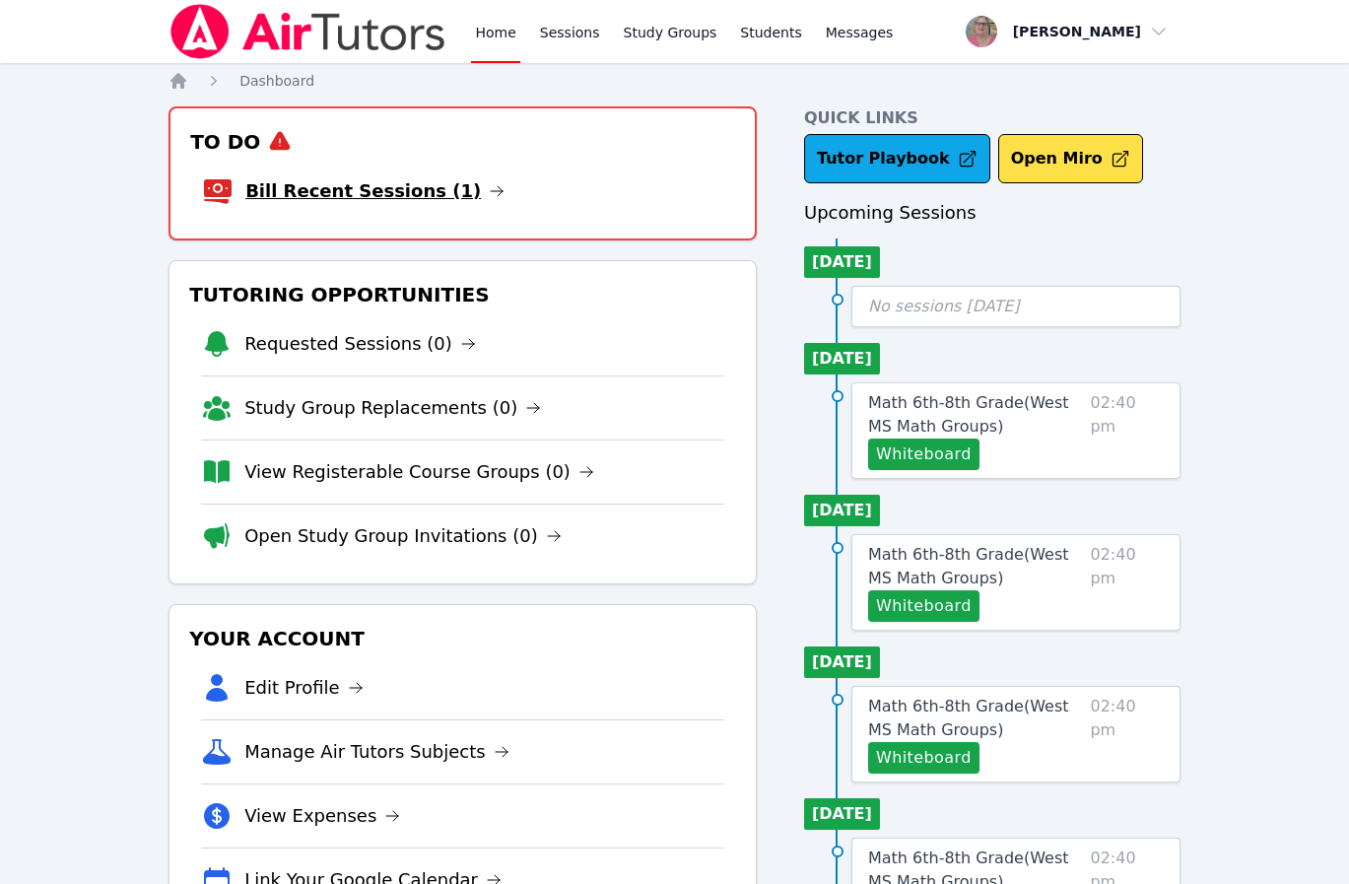
click at [305, 185] on link "Bill Recent Sessions (1)" at bounding box center [374, 191] width 259 height 28
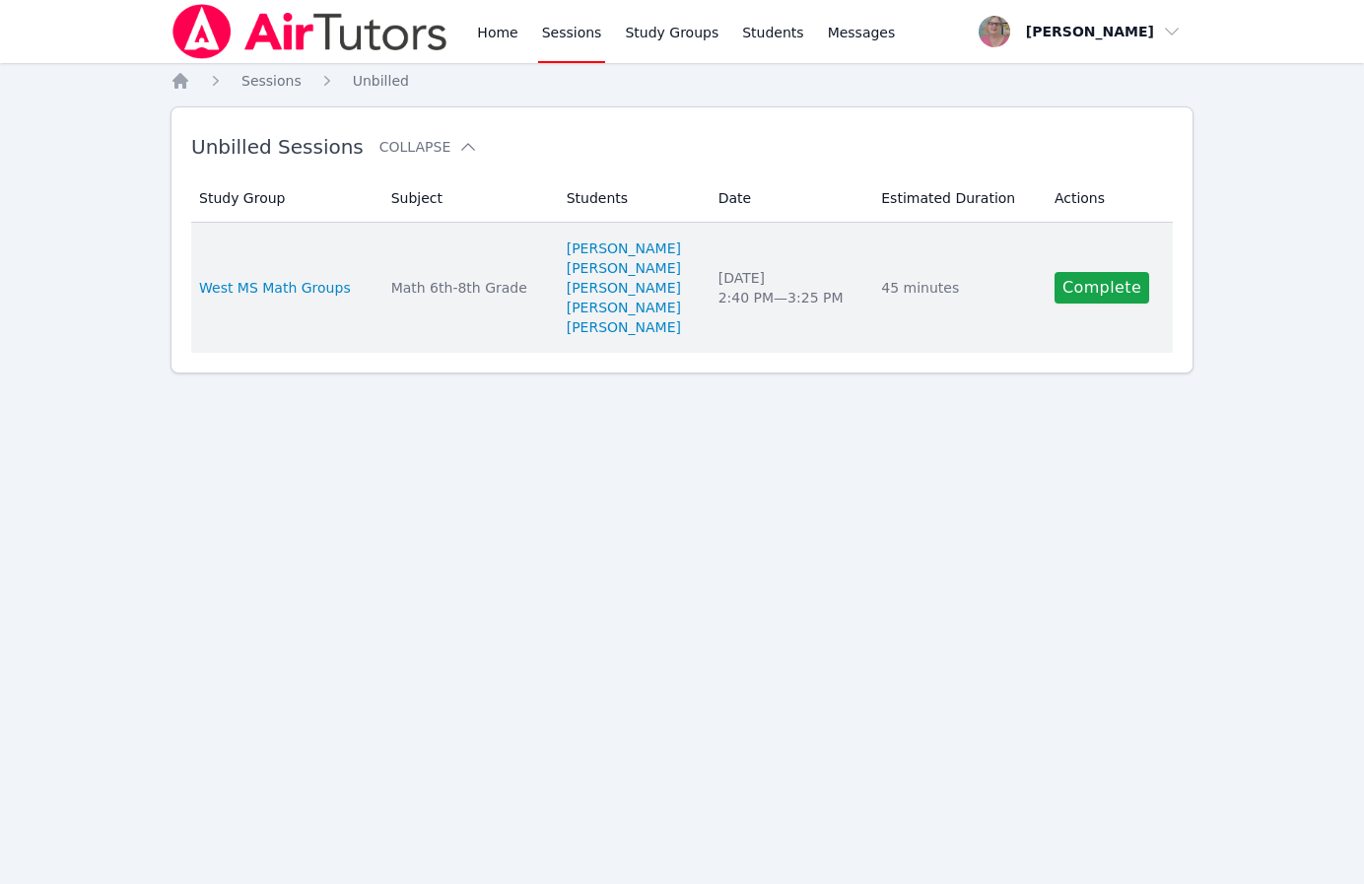
click at [1163, 271] on td "Actions Complete" at bounding box center [1107, 288] width 130 height 130
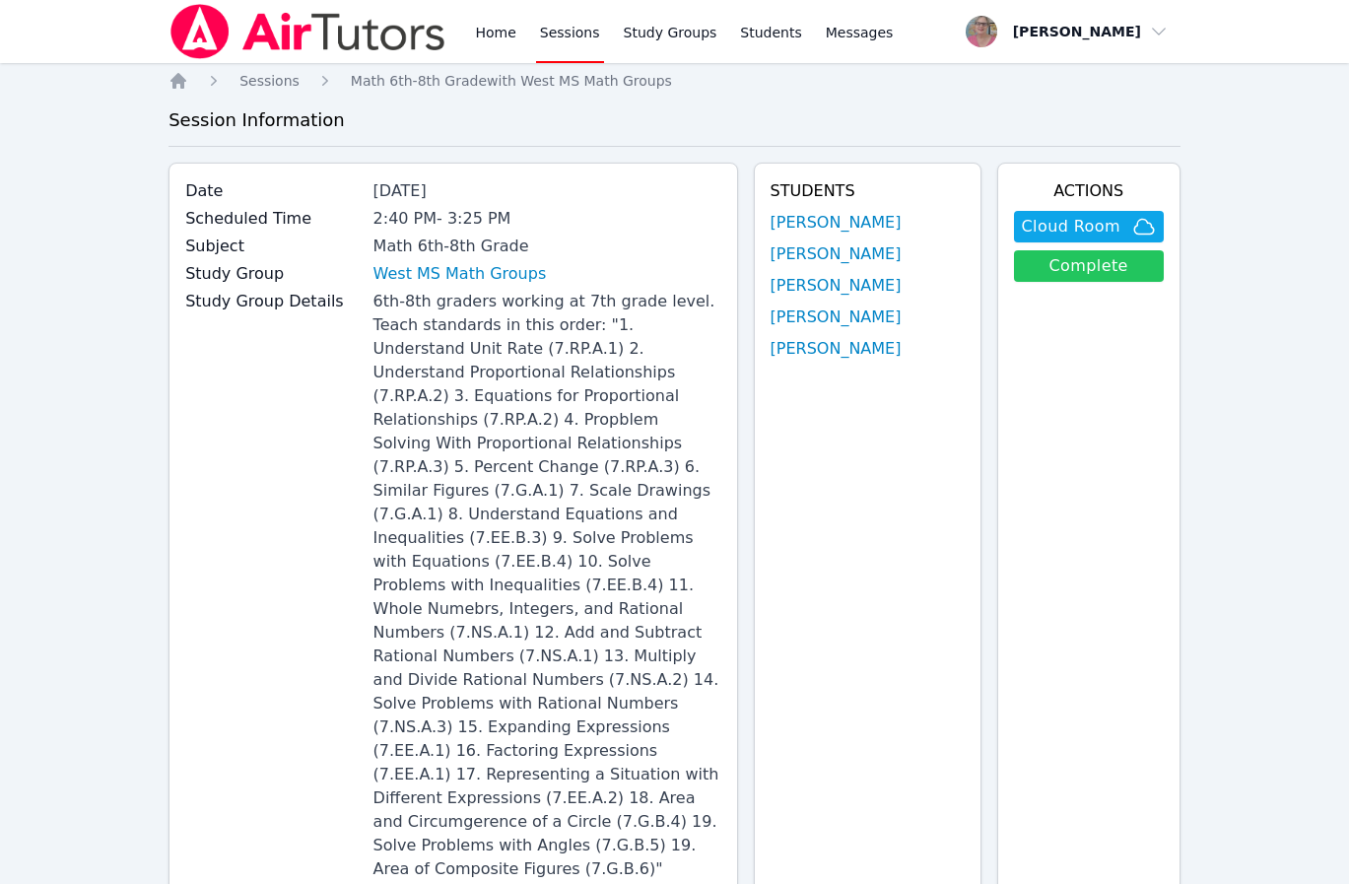
click at [1096, 271] on link "Complete" at bounding box center [1089, 266] width 150 height 32
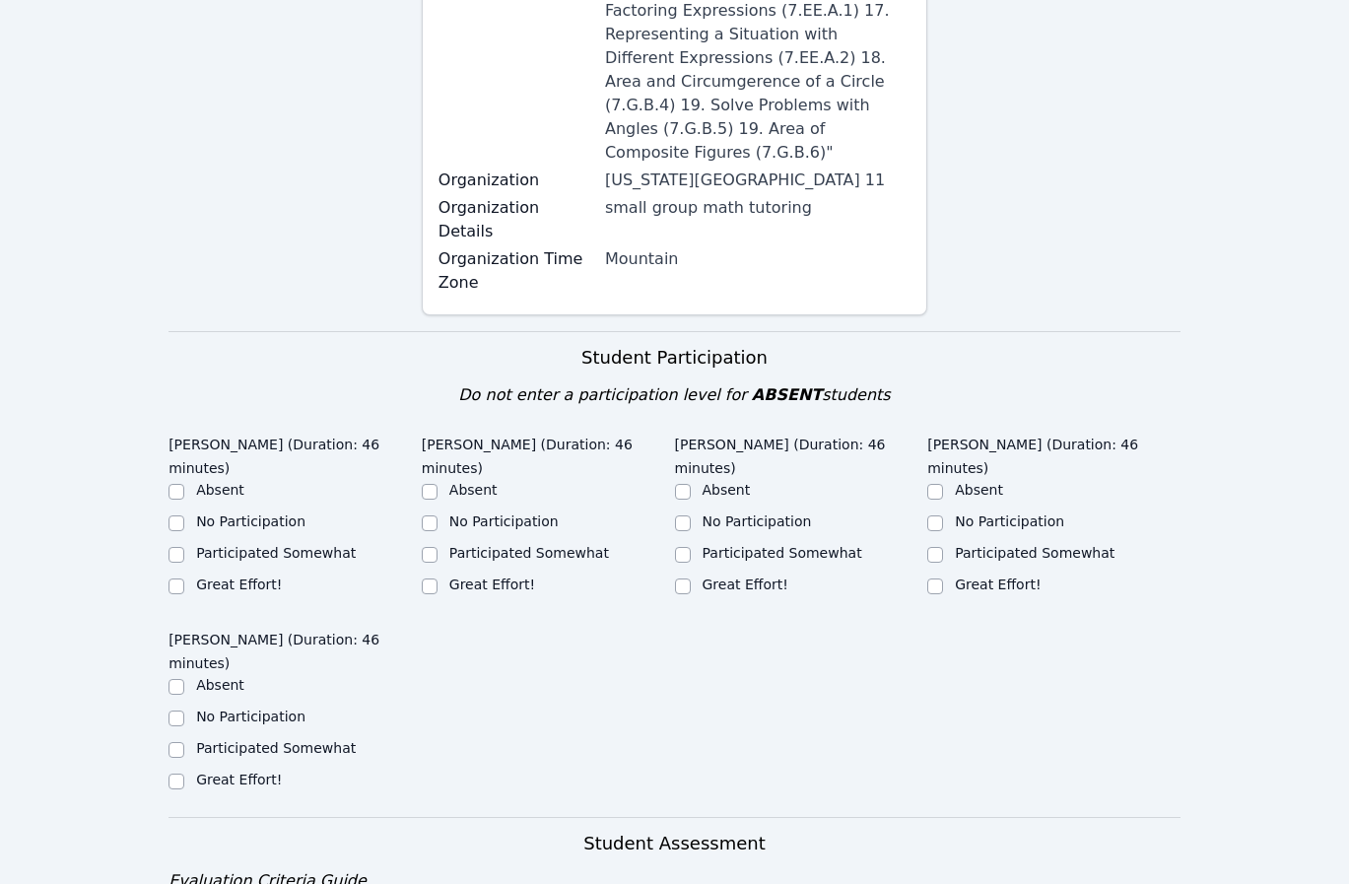
scroll to position [1055, 0]
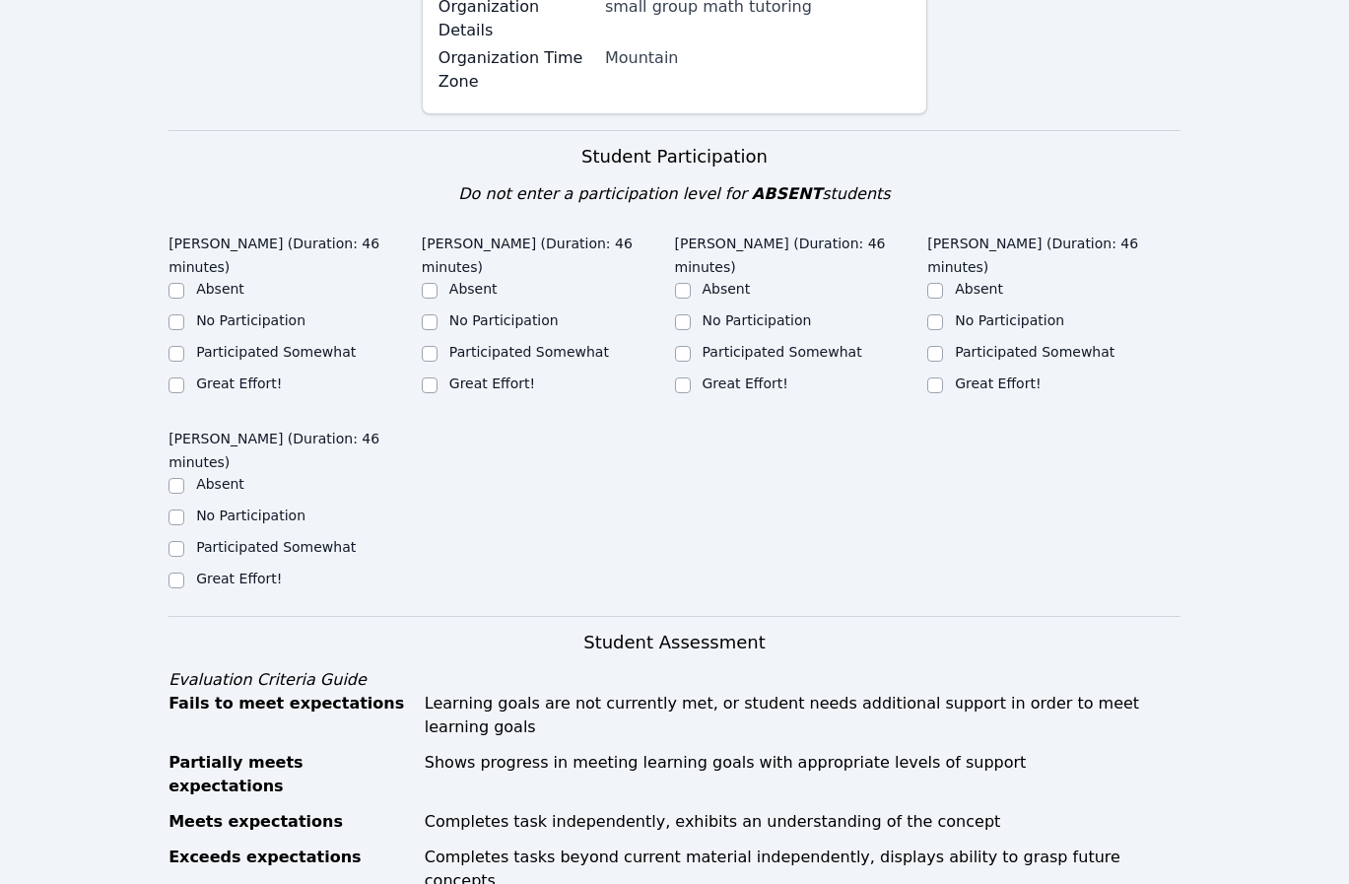
click at [481, 375] on label "Great Effort!" at bounding box center [492, 383] width 86 height 16
click at [437, 377] on input "Great Effort!" at bounding box center [430, 385] width 16 height 16
checkbox input "true"
click at [245, 344] on label "Participated Somewhat" at bounding box center [276, 352] width 160 height 16
click at [184, 346] on input "Participated Somewhat" at bounding box center [176, 354] width 16 height 16
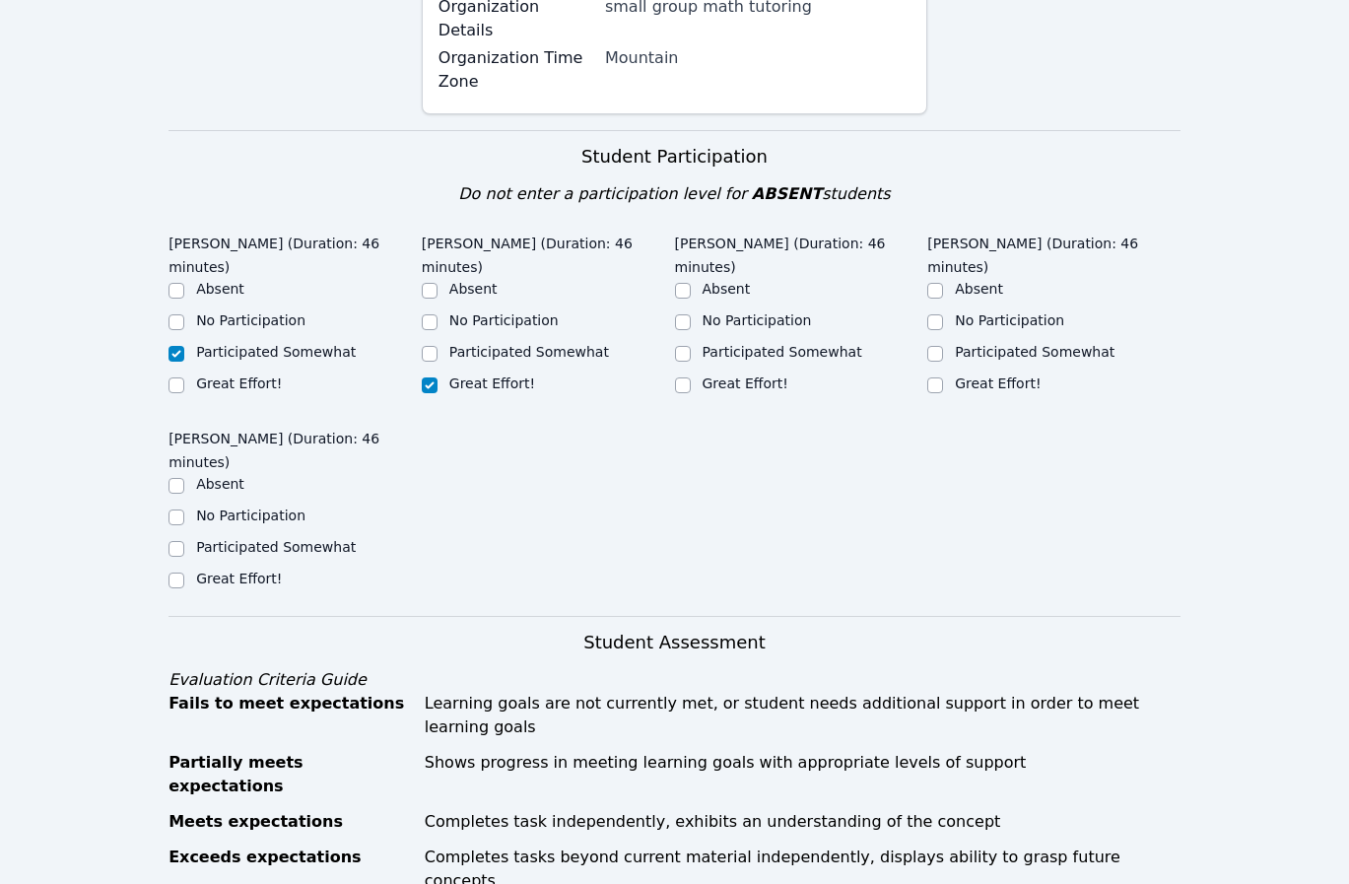
click at [245, 344] on label "Participated Somewhat" at bounding box center [276, 352] width 160 height 16
click at [184, 346] on input "Participated Somewhat" at bounding box center [176, 354] width 16 height 16
checkbox input "true"
click at [713, 375] on label "Great Effort!" at bounding box center [746, 383] width 86 height 16
click at [691, 377] on input "Great Effort!" at bounding box center [683, 385] width 16 height 16
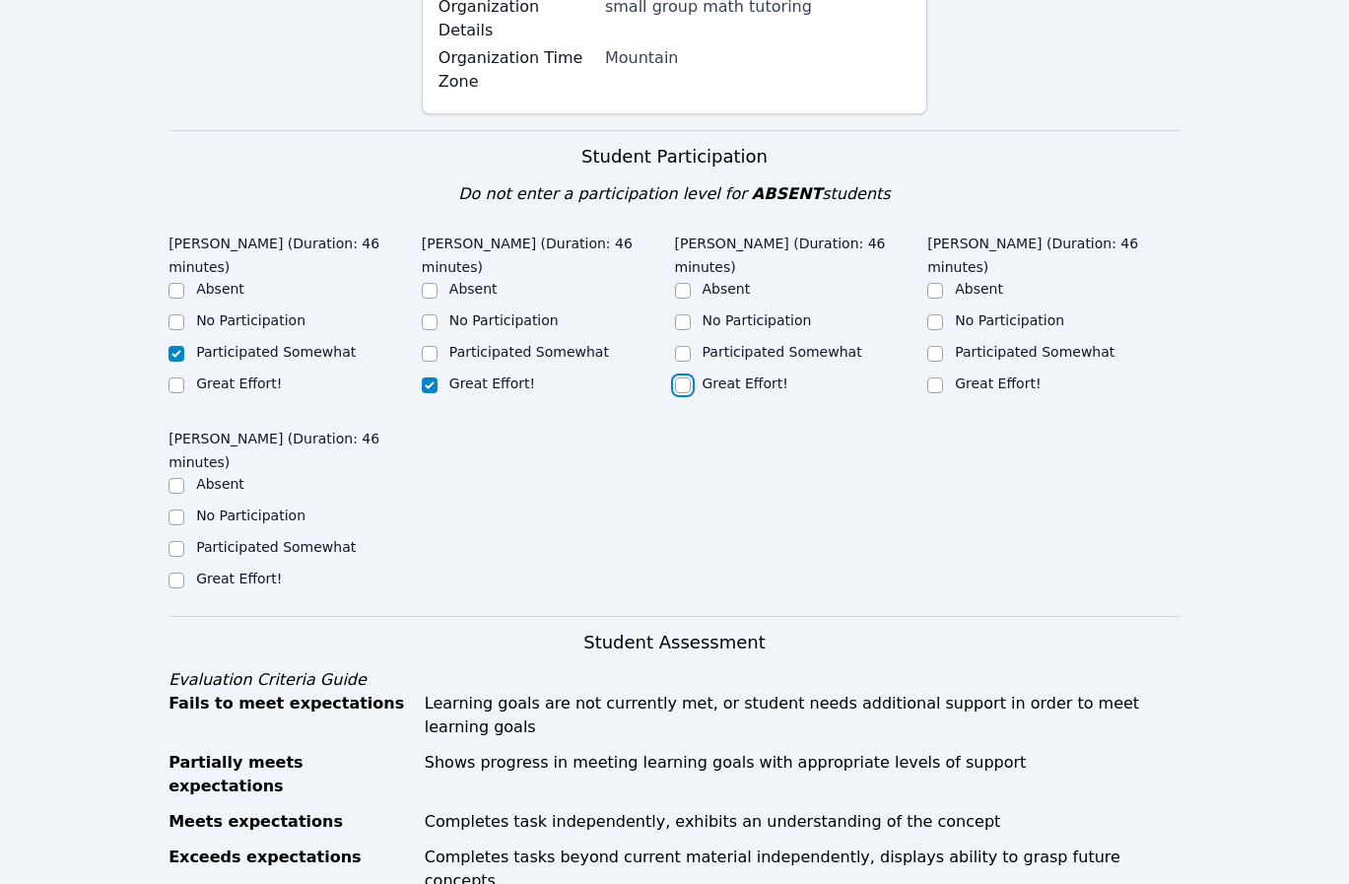
checkbox input "true"
click at [979, 344] on label "Participated Somewhat" at bounding box center [1035, 352] width 160 height 16
click at [943, 346] on input "Participated Somewhat" at bounding box center [935, 354] width 16 height 16
checkbox input "true"
click at [220, 570] on label "Great Effort!" at bounding box center [239, 578] width 86 height 16
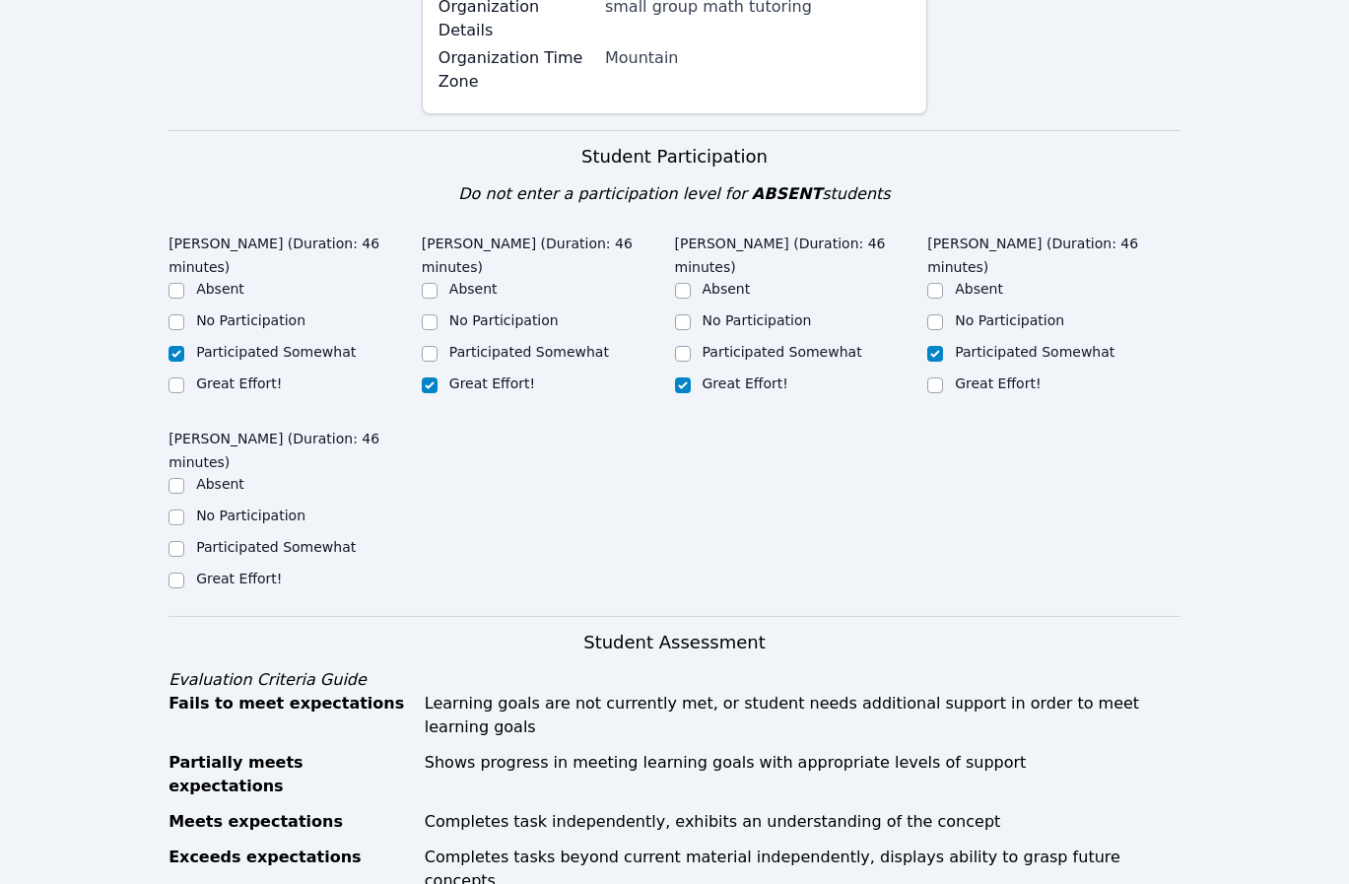
click at [184, 572] on input "Great Effort!" at bounding box center [176, 580] width 16 height 16
checkbox input "true"
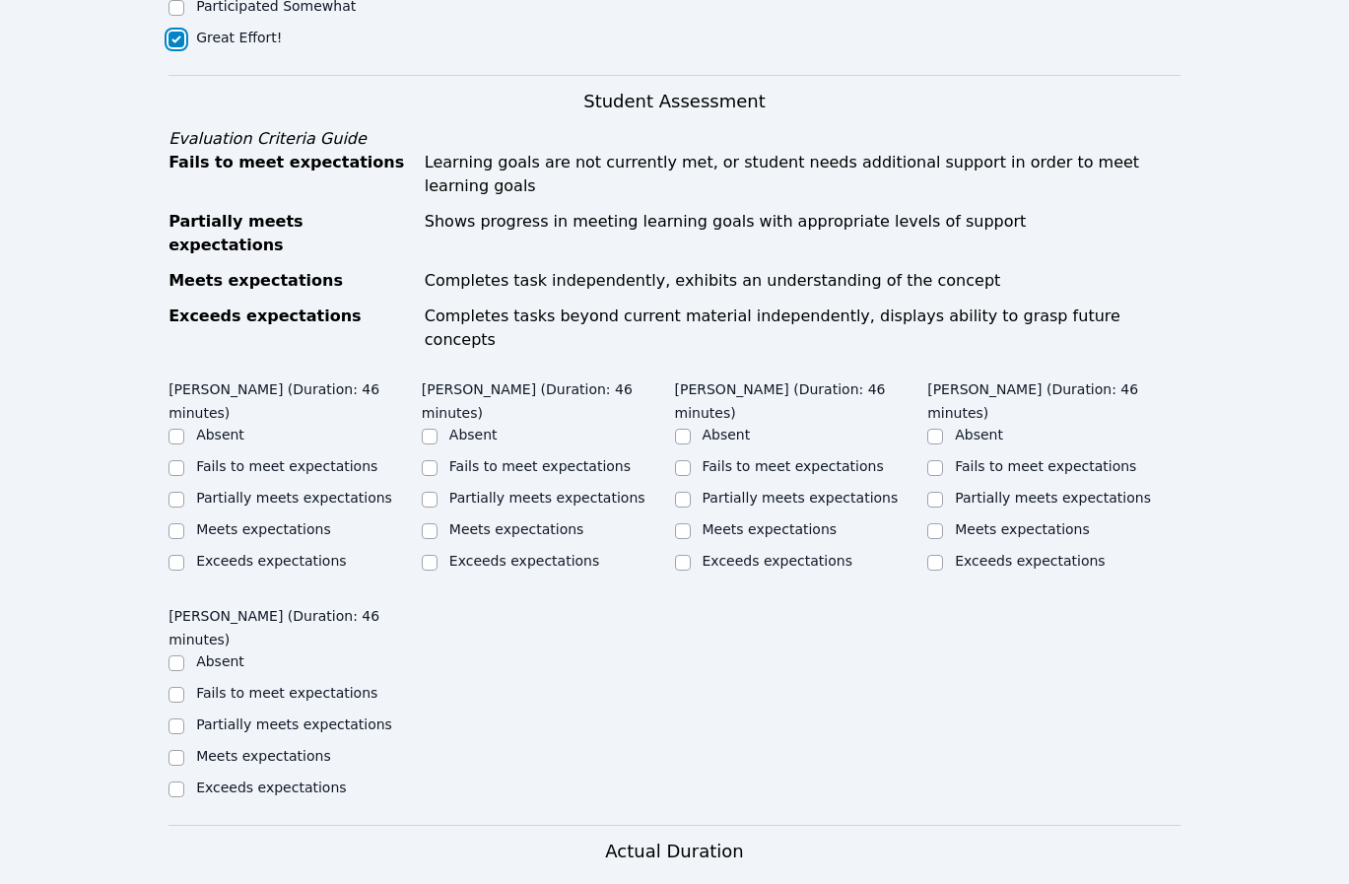
scroll to position [1625, 0]
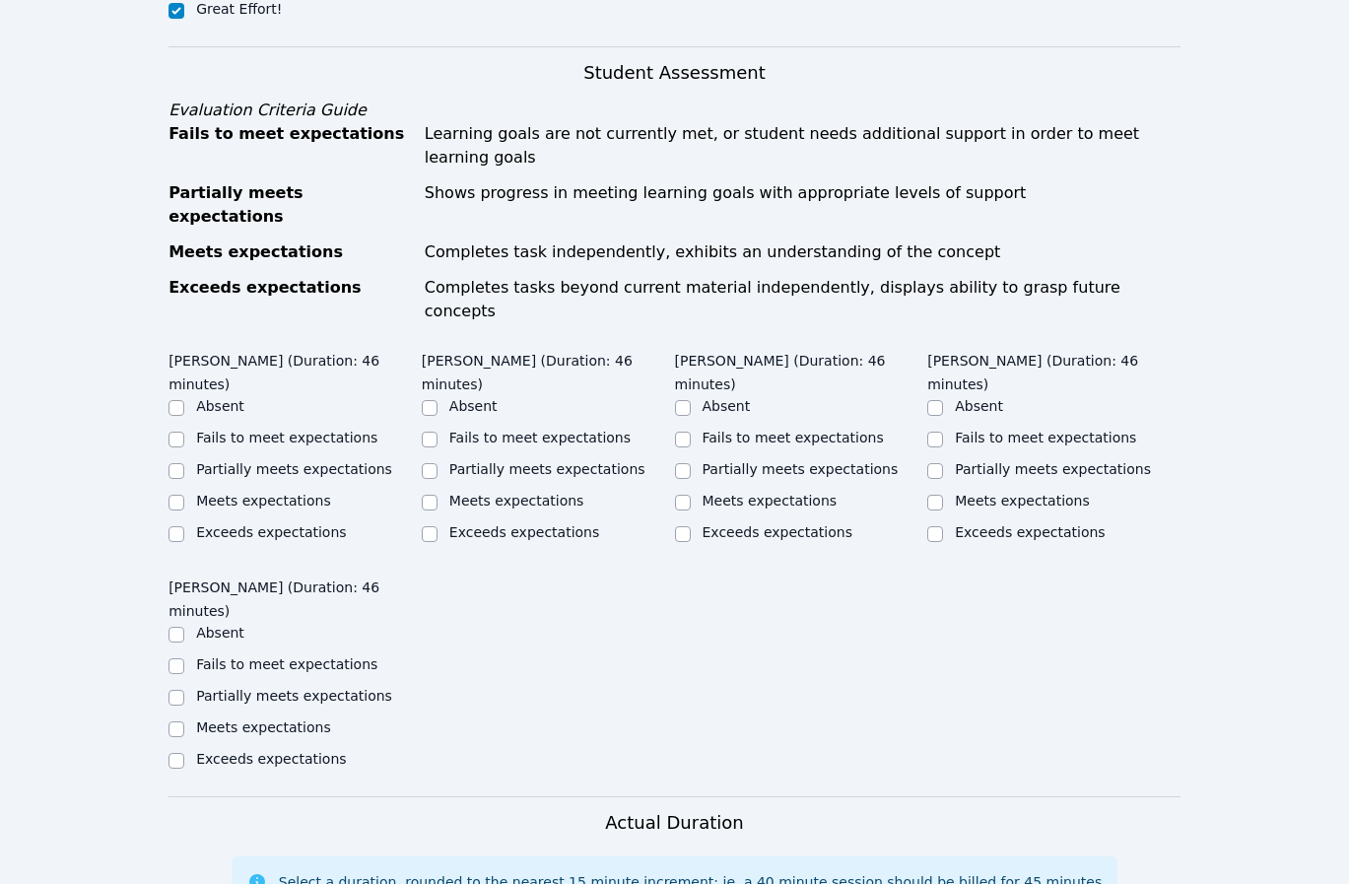
click at [234, 461] on label "Partially meets expectations" at bounding box center [294, 469] width 196 height 16
click at [184, 463] on input "Partially meets expectations" at bounding box center [176, 471] width 16 height 16
checkbox input "true"
click at [497, 493] on label "Meets expectations" at bounding box center [516, 501] width 135 height 16
click at [437, 495] on input "Meets expectations" at bounding box center [430, 503] width 16 height 16
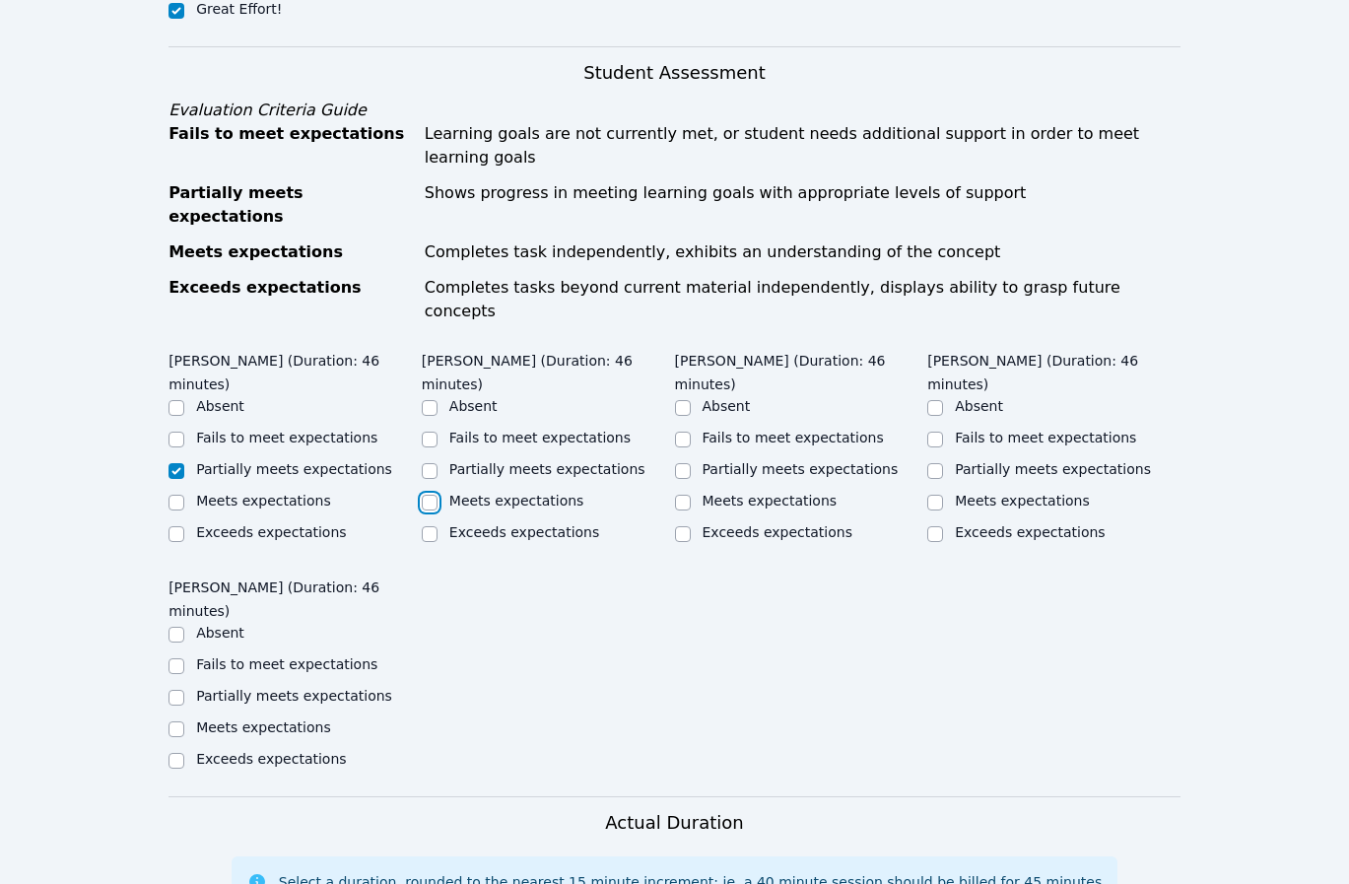
checkbox input "true"
click at [736, 493] on label "Meets expectations" at bounding box center [770, 501] width 135 height 16
click at [691, 495] on input "Meets expectations" at bounding box center [683, 503] width 16 height 16
checkbox input "true"
click at [1012, 461] on label "Partially meets expectations" at bounding box center [1053, 469] width 196 height 16
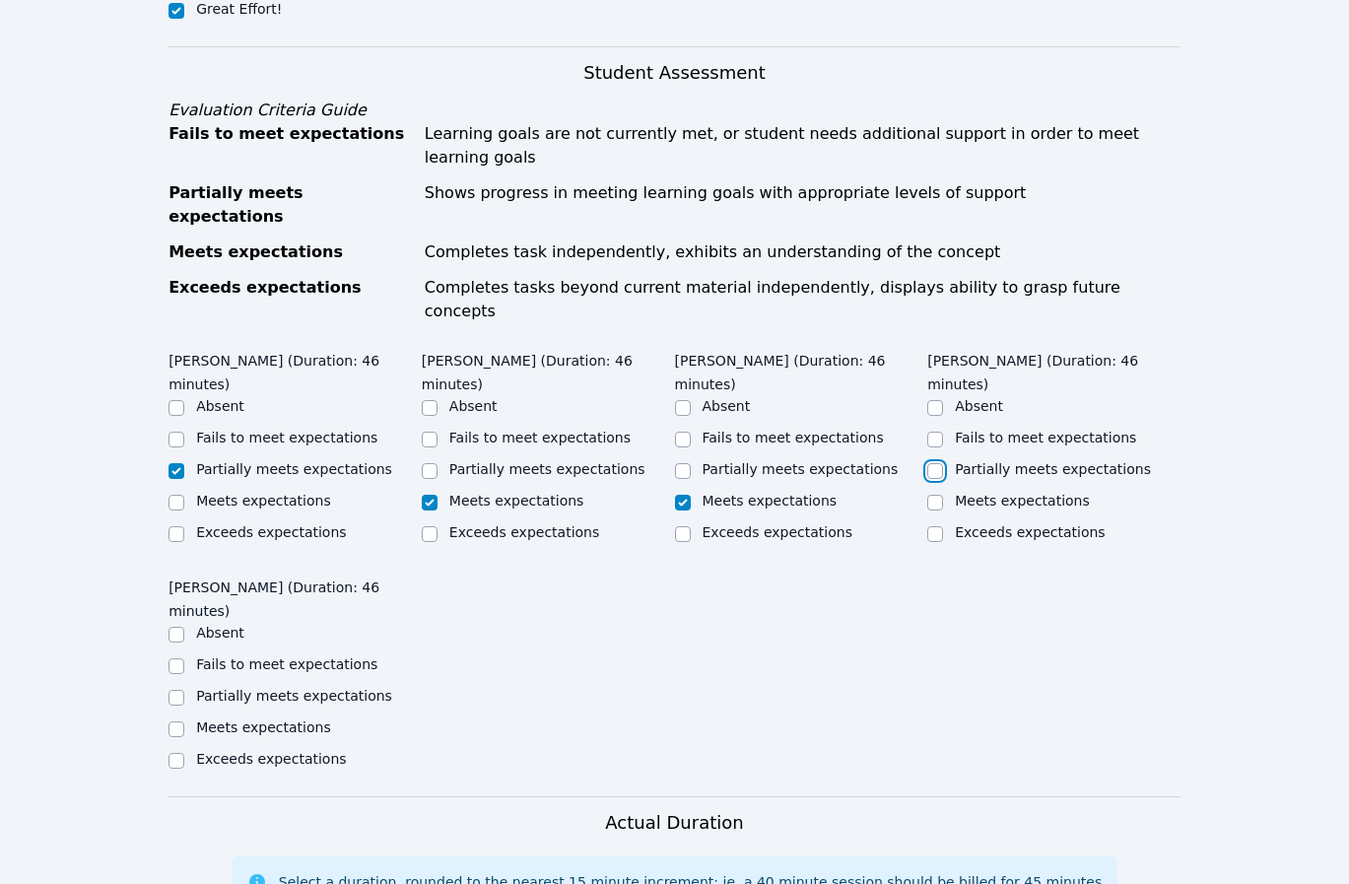
click at [943, 463] on input "Partially meets expectations" at bounding box center [935, 471] width 16 height 16
checkbox input "true"
click at [321, 688] on label "Partially meets expectations" at bounding box center [294, 696] width 196 height 16
click at [184, 690] on input "Partially meets expectations" at bounding box center [176, 698] width 16 height 16
checkbox input "true"
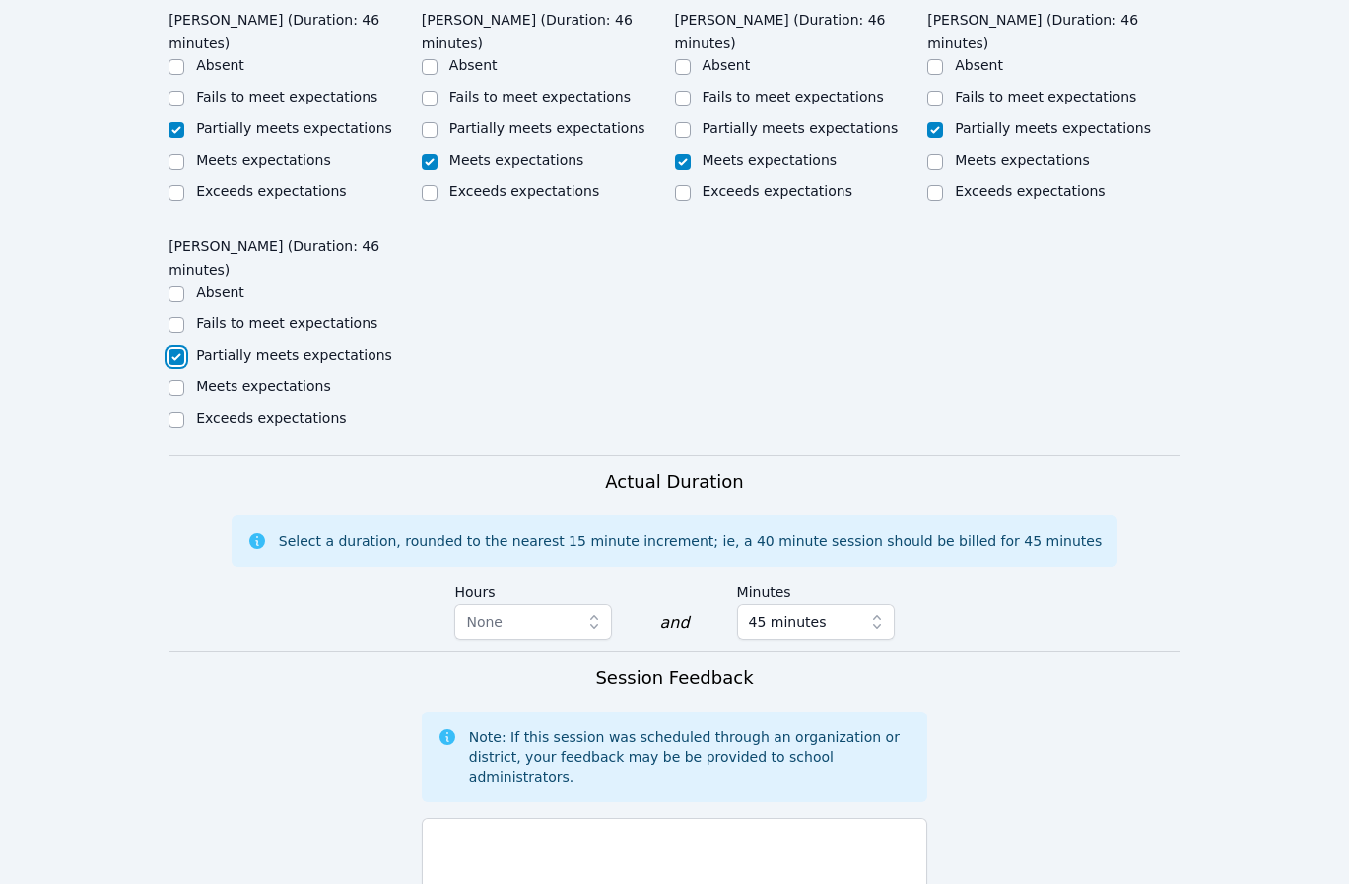
scroll to position [2145, 0]
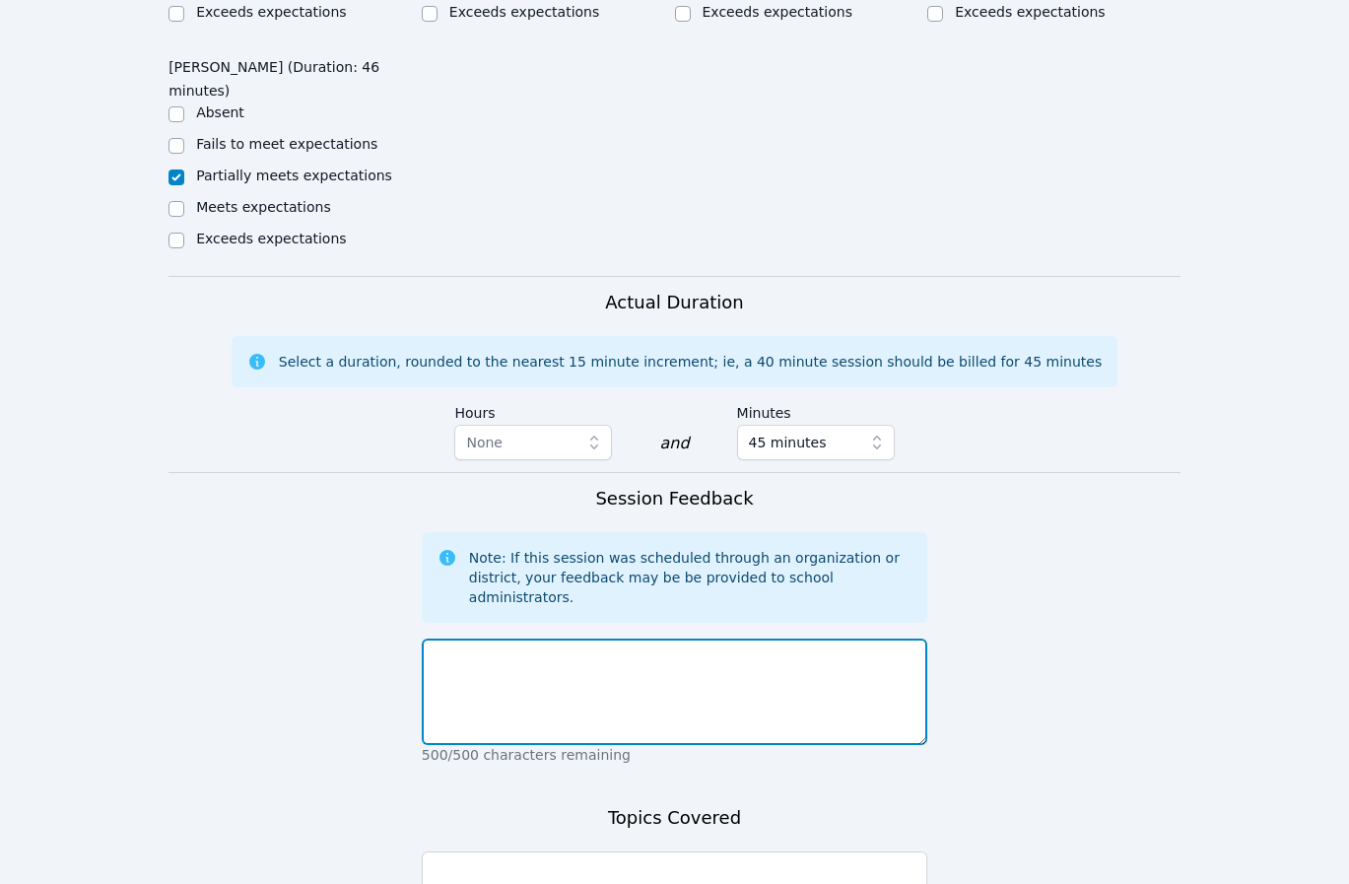
click at [620, 638] on textarea at bounding box center [674, 691] width 505 height 106
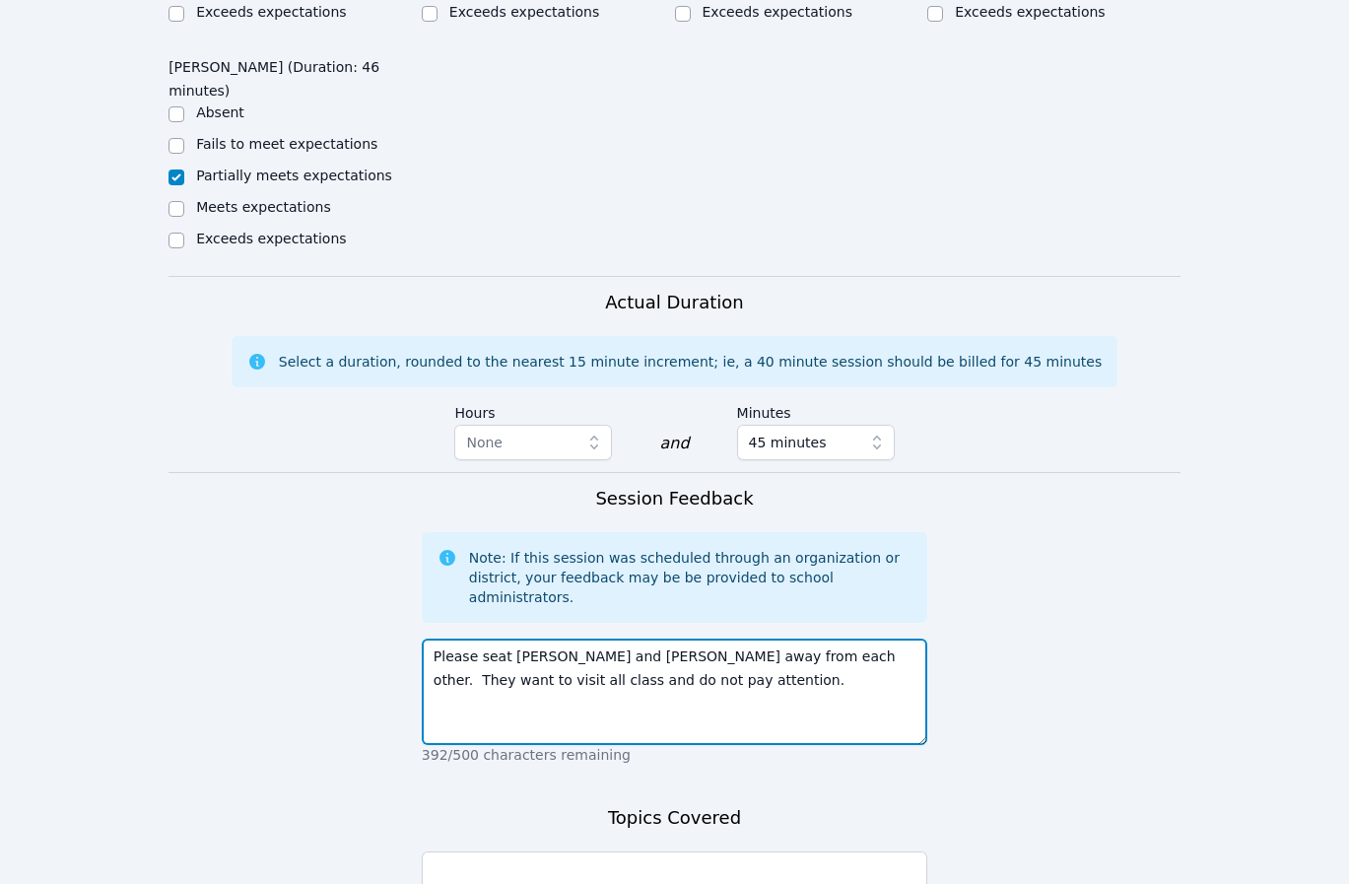
click at [858, 638] on textarea "Please seat [PERSON_NAME] and [PERSON_NAME] away from each other. They want to …" at bounding box center [674, 691] width 505 height 106
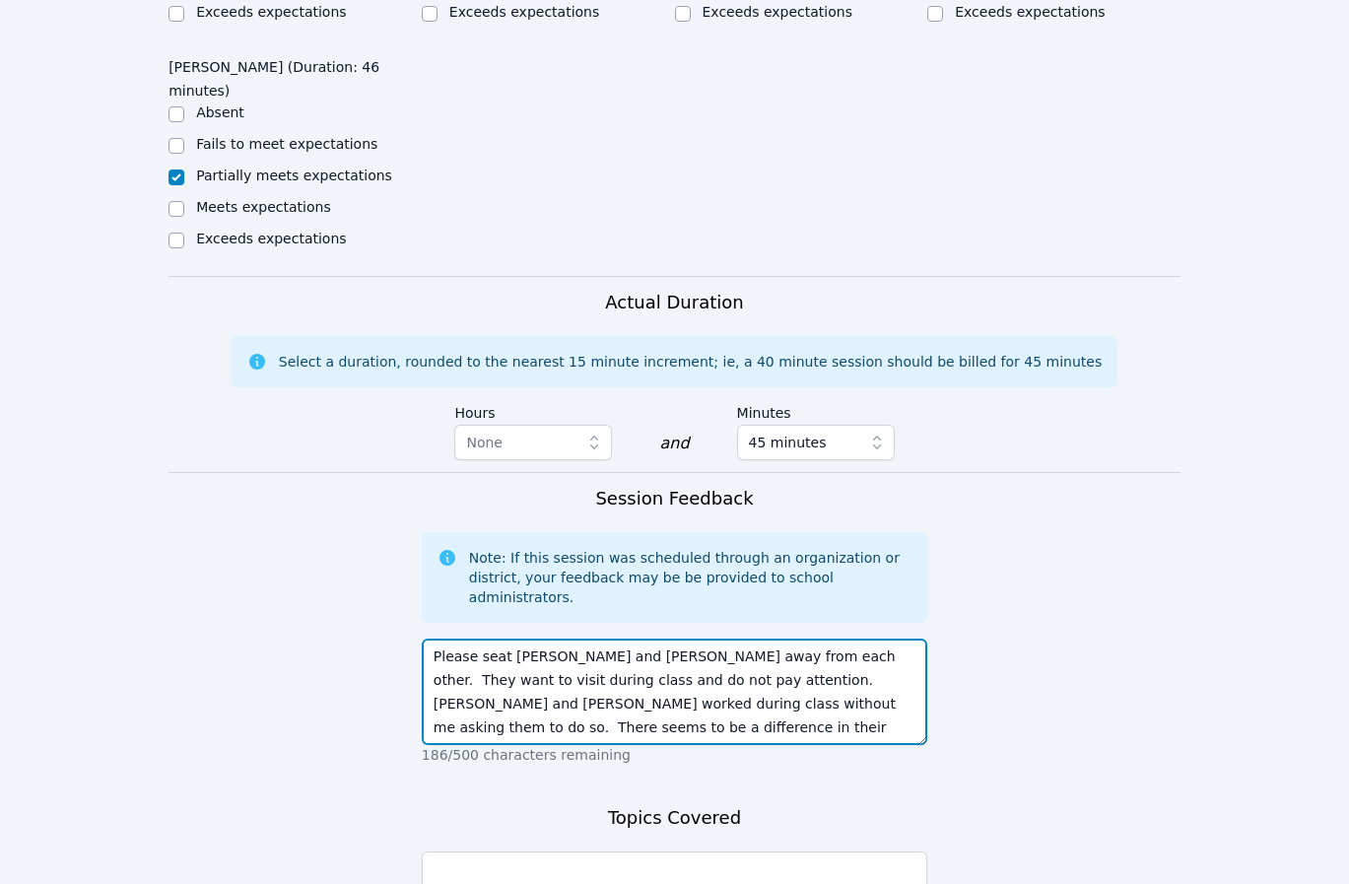
scroll to position [15, 0]
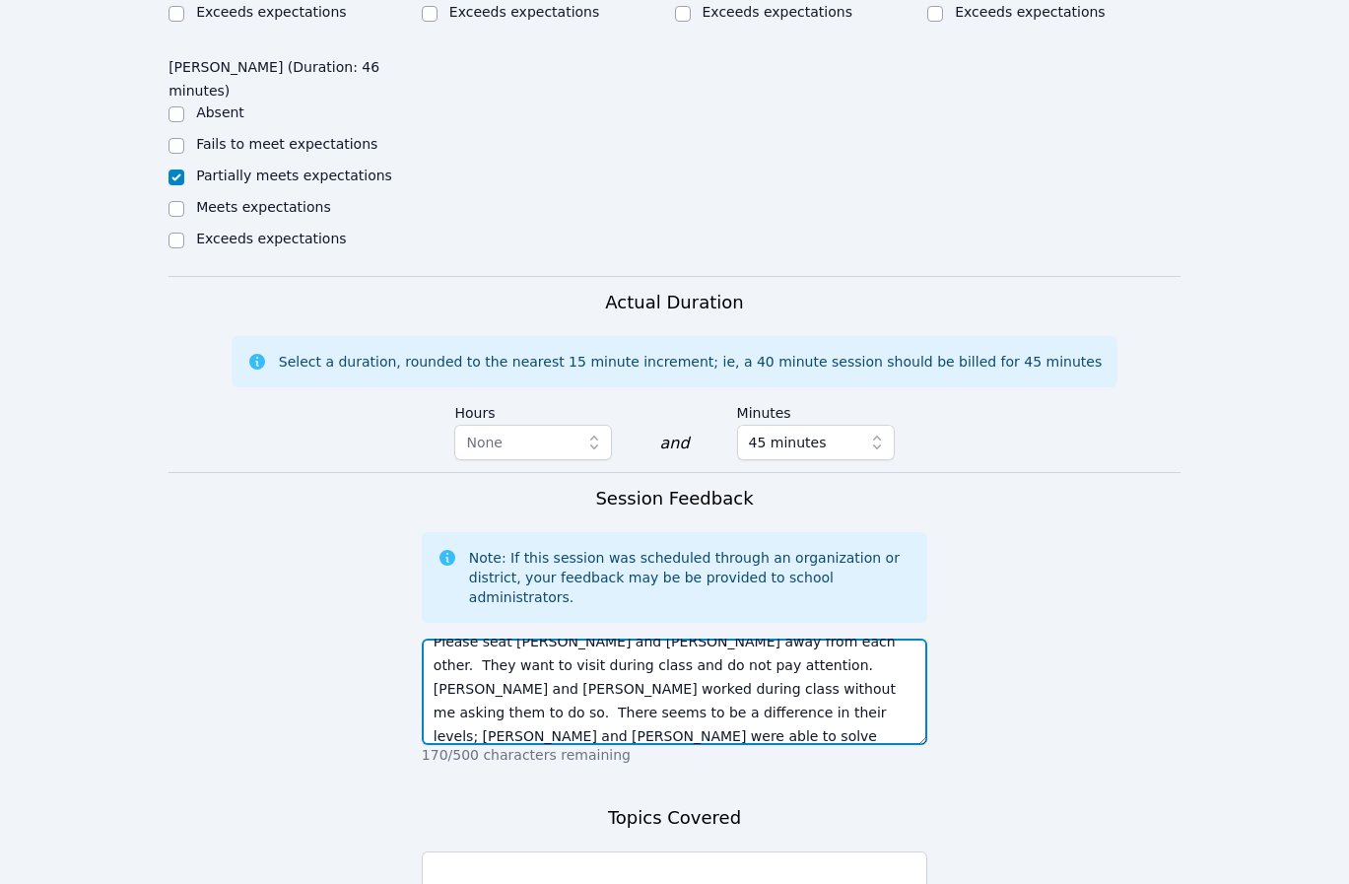
type textarea "Please seat [PERSON_NAME] and [PERSON_NAME] away from each other. They want to …"
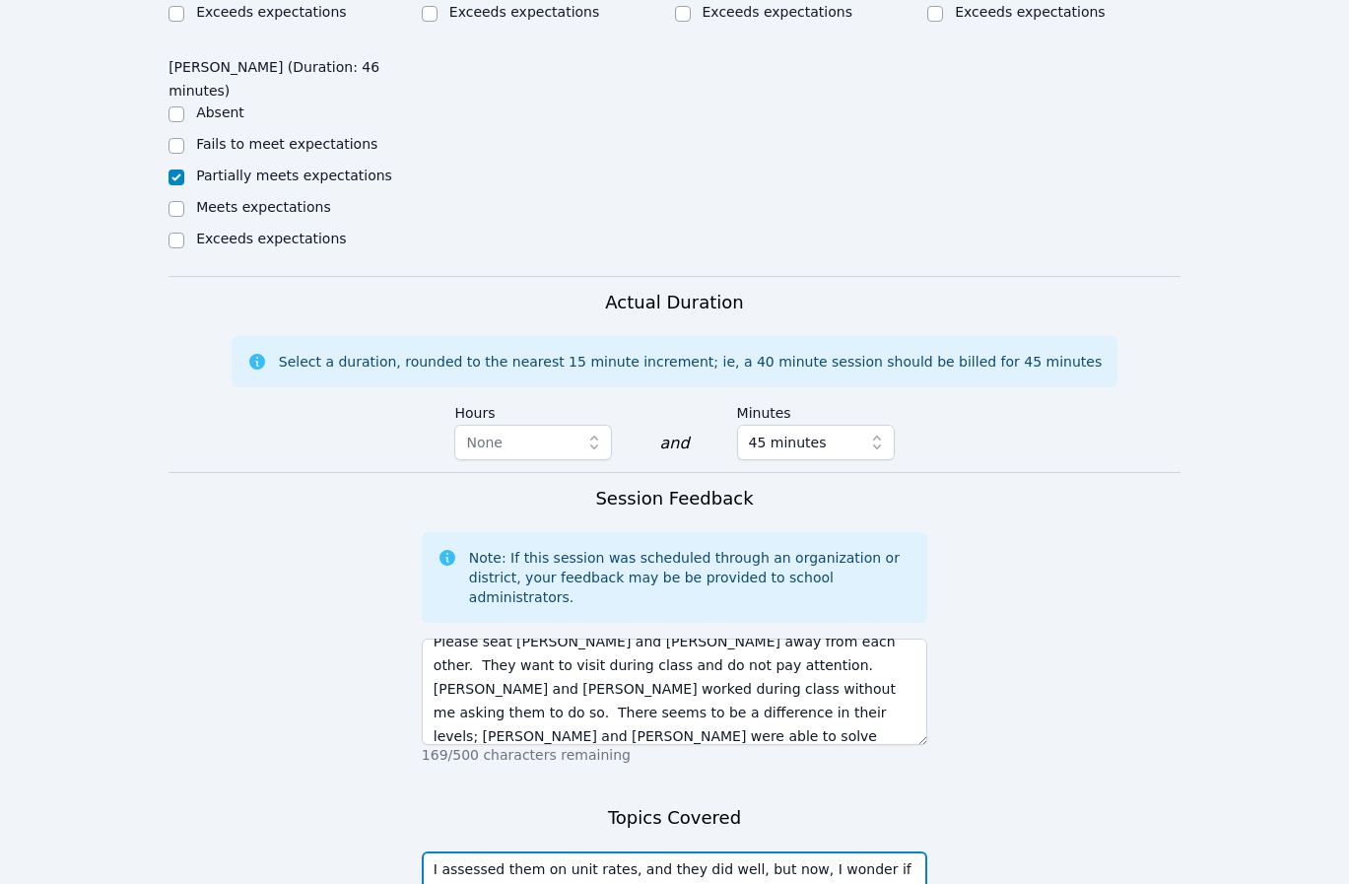
drag, startPoint x: 824, startPoint y: 636, endPoint x: 842, endPoint y: 652, distance: 25.1
type textarea "I assessed them on unit rates, and they did well, but now, I wonder if [PERSON_…"
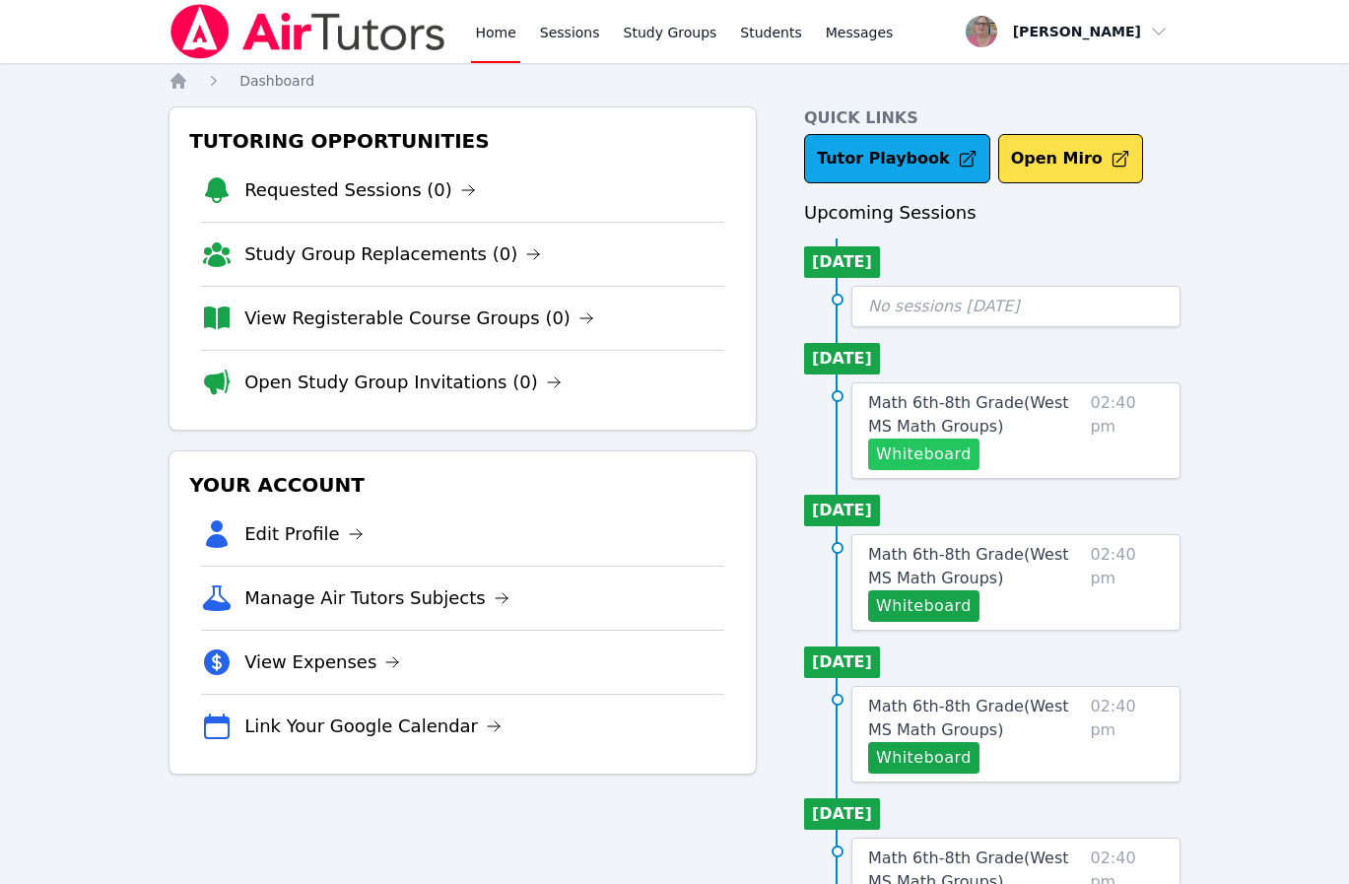
click at [920, 449] on button "Whiteboard" at bounding box center [923, 454] width 111 height 32
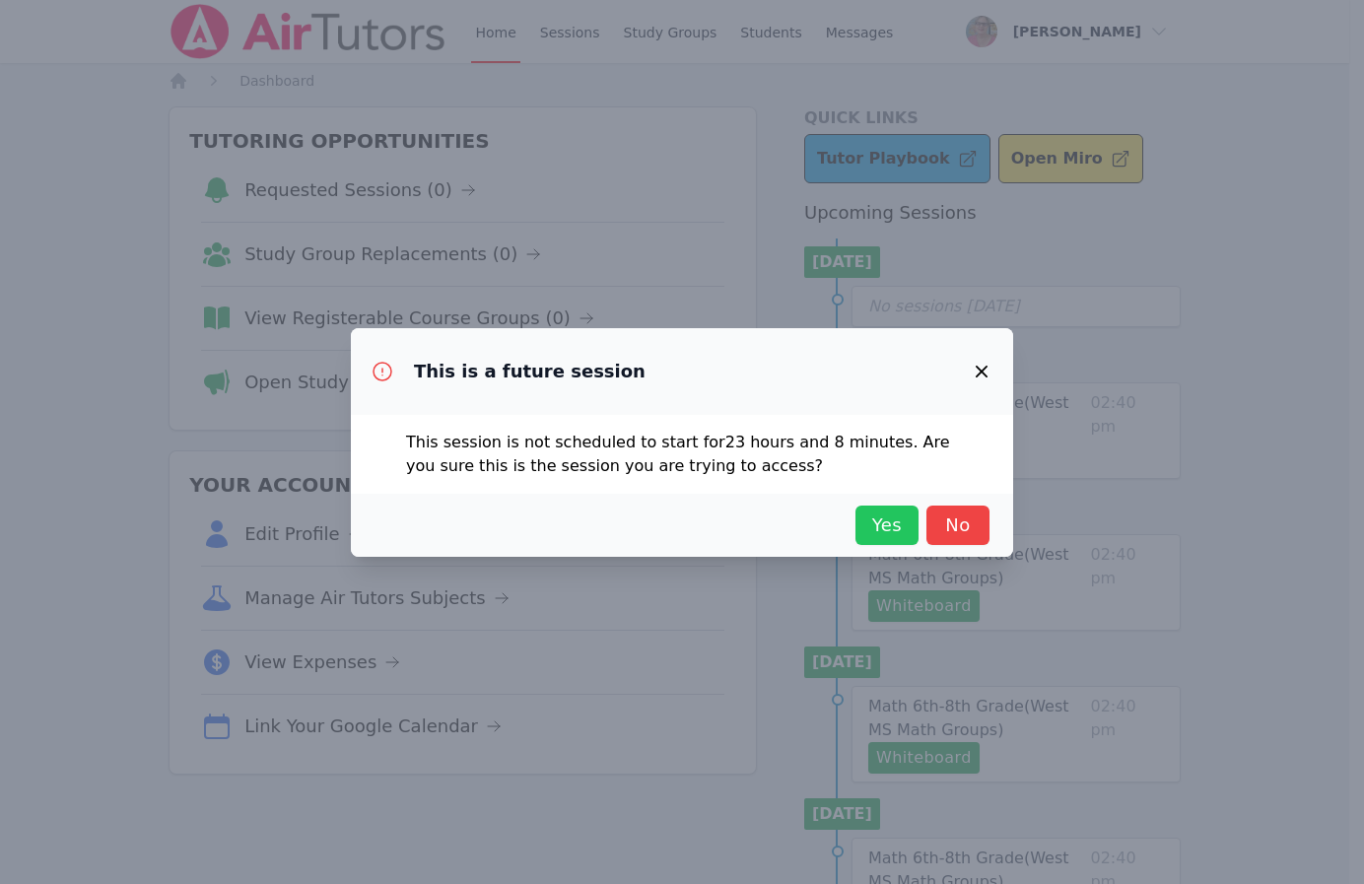
click at [895, 521] on span "Yes" at bounding box center [886, 525] width 43 height 28
